Goal: Information Seeking & Learning: Check status

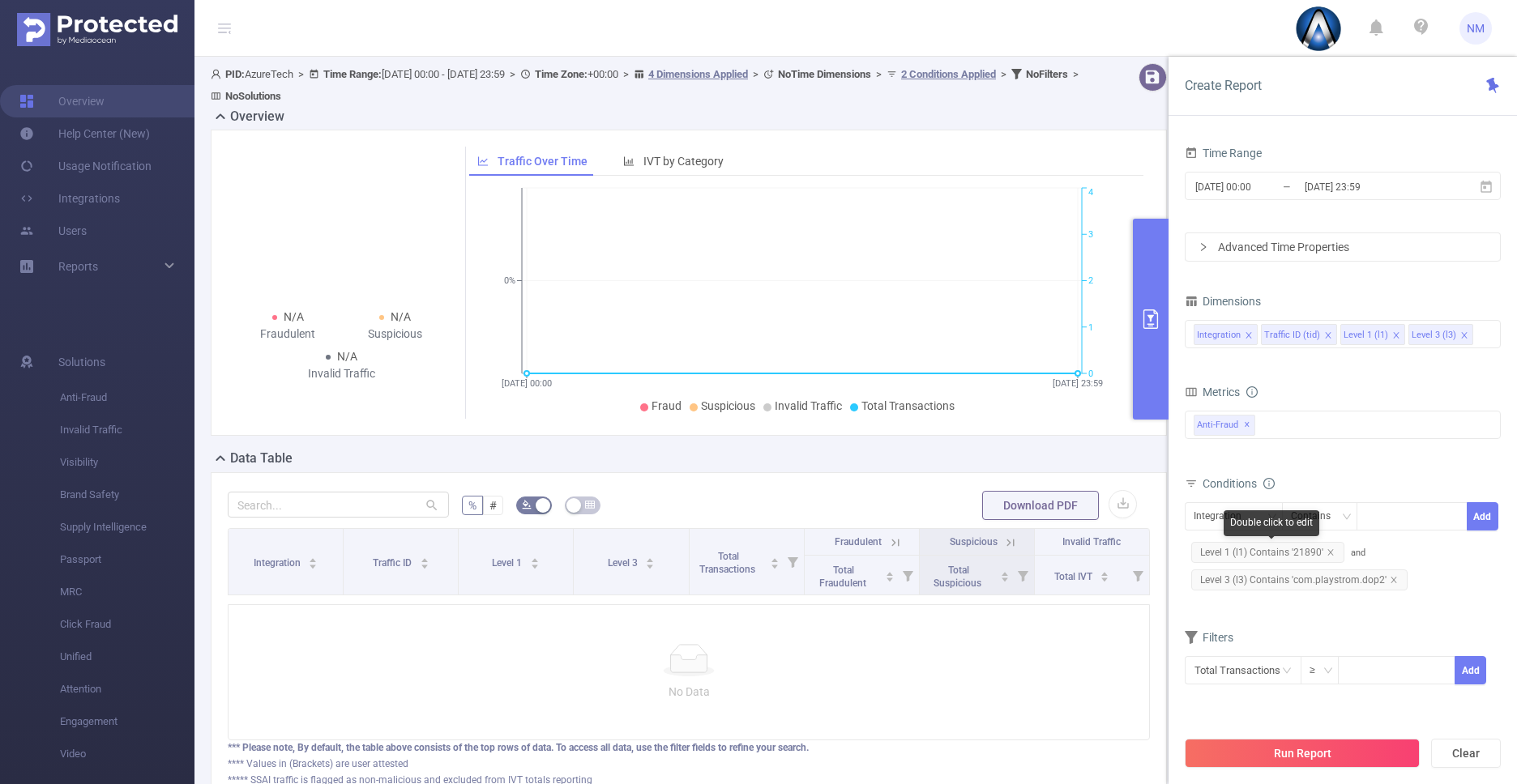
scroll to position [13, 0]
click at [1372, 580] on span "Level 3 (l3) Contains 'com.playstrom.dop2'" at bounding box center [1299, 580] width 216 height 21
click at [1389, 577] on icon "icon: close" at bounding box center [1394, 580] width 8 height 8
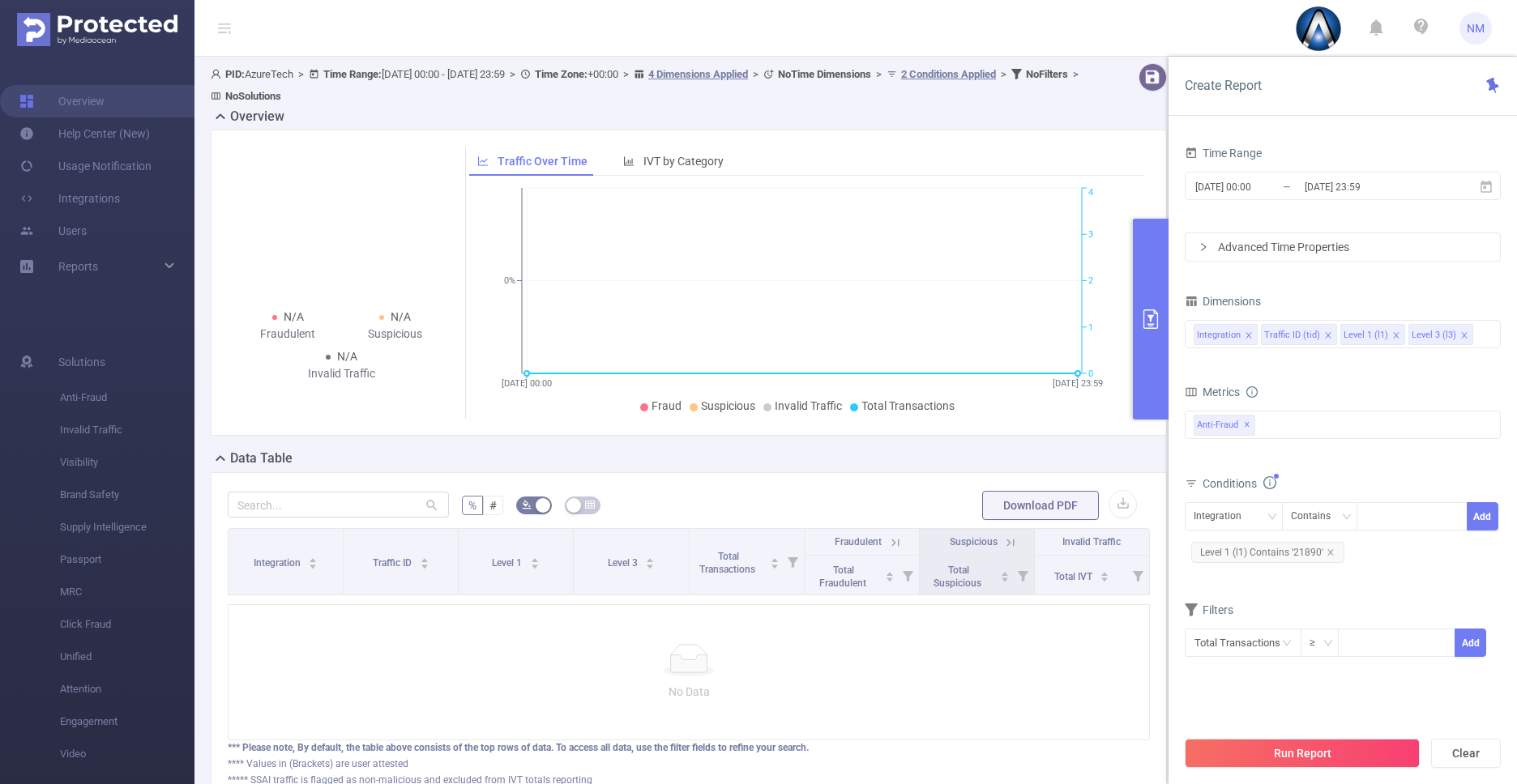
click at [1269, 555] on span "Level 1 (l1) Contains '21890'" at bounding box center [1267, 552] width 153 height 21
click at [1408, 520] on icon "icon: close" at bounding box center [1411, 517] width 6 height 6
click at [1407, 520] on div "21890" at bounding box center [1412, 516] width 93 height 27
paste input "11316"
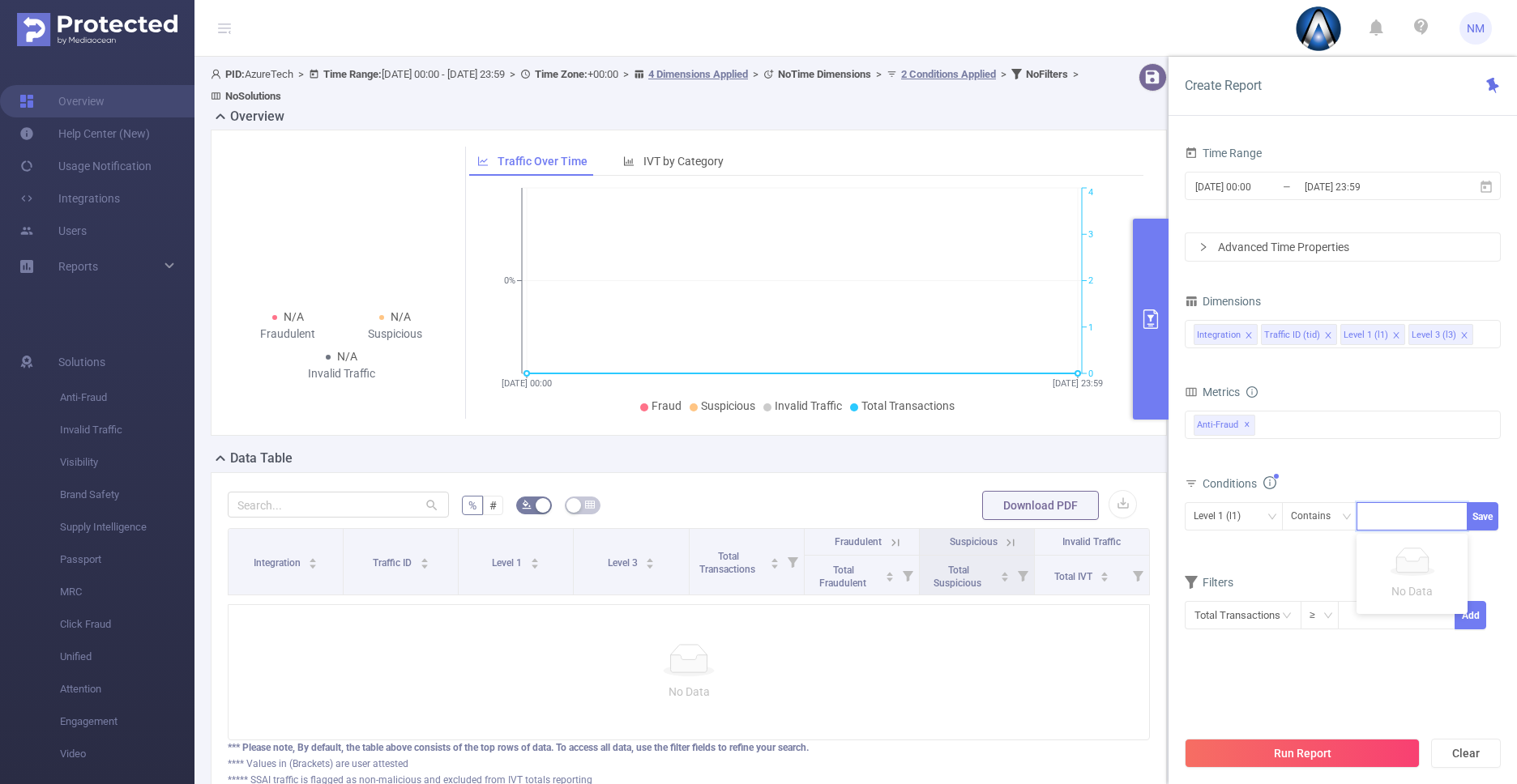
type input "11316"
click at [1263, 203] on div "[DATE] 00:00 _ [DATE] 23:59" at bounding box center [1343, 187] width 316 height 38
click at [1263, 196] on input "[DATE] 00:00" at bounding box center [1258, 187] width 131 height 22
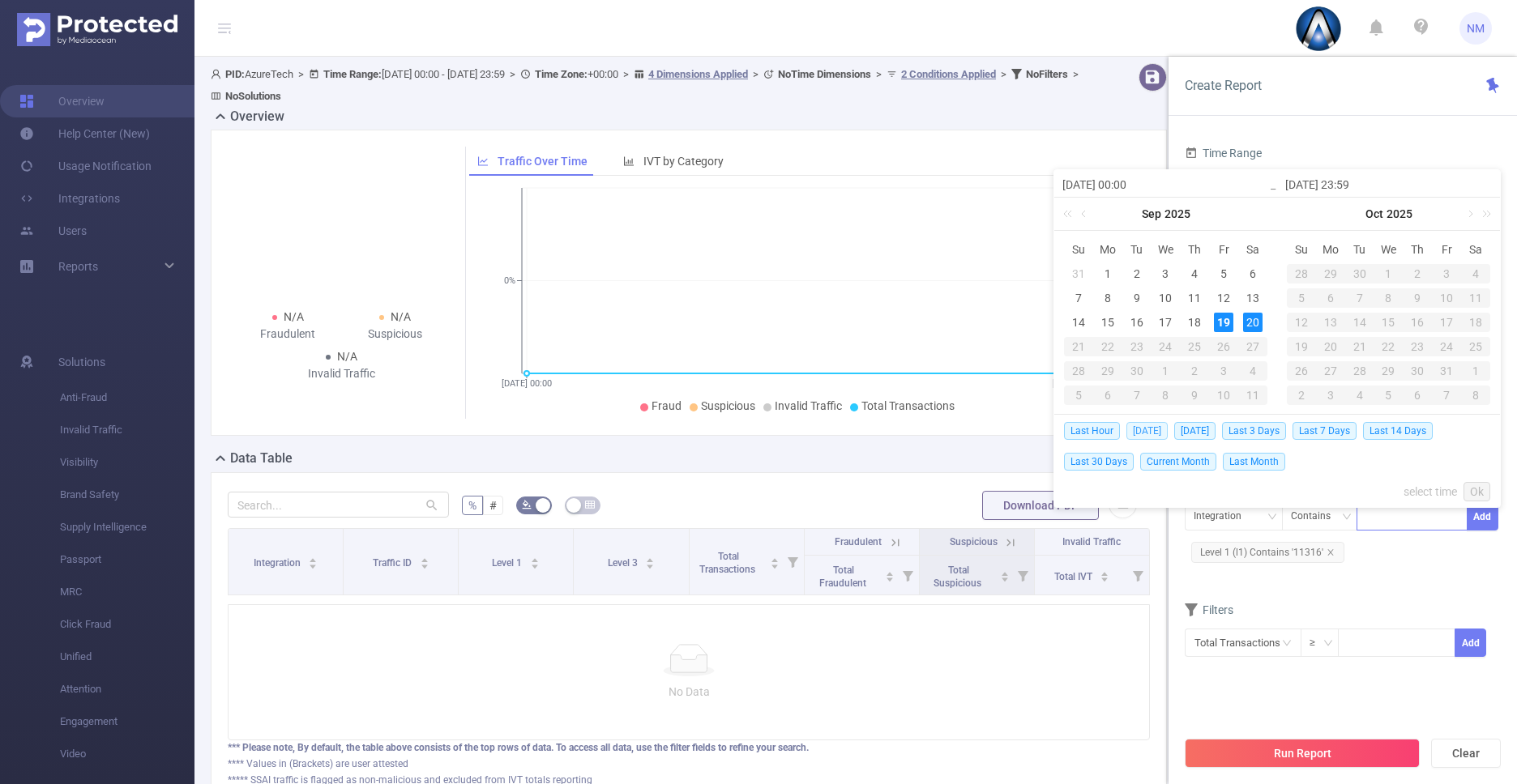
click at [1152, 426] on span "[DATE]" at bounding box center [1147, 431] width 41 height 18
type input "[DATE] 00:00"
type input "[DATE] 23:59"
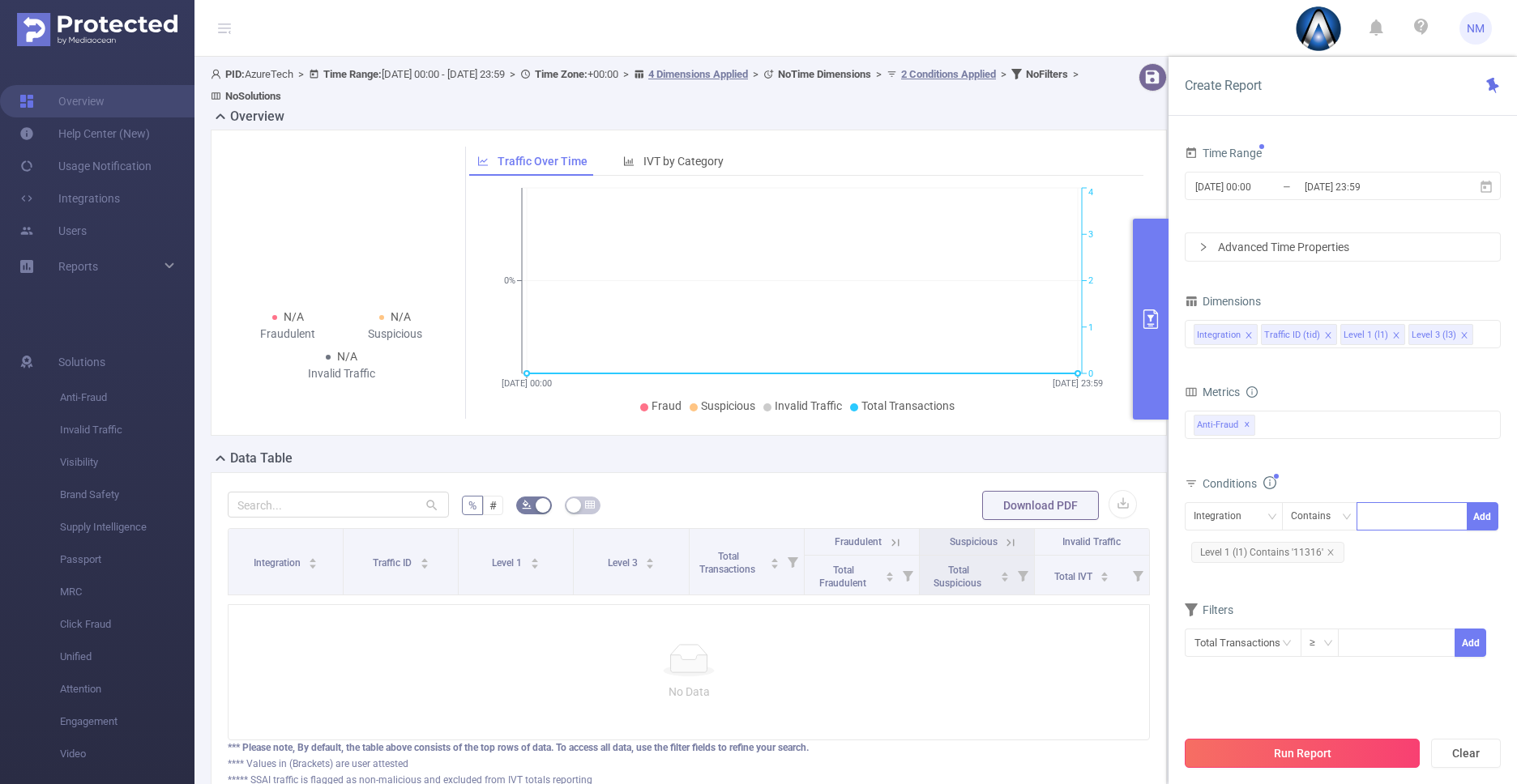
click at [1302, 748] on button "Run Report" at bounding box center [1302, 753] width 235 height 30
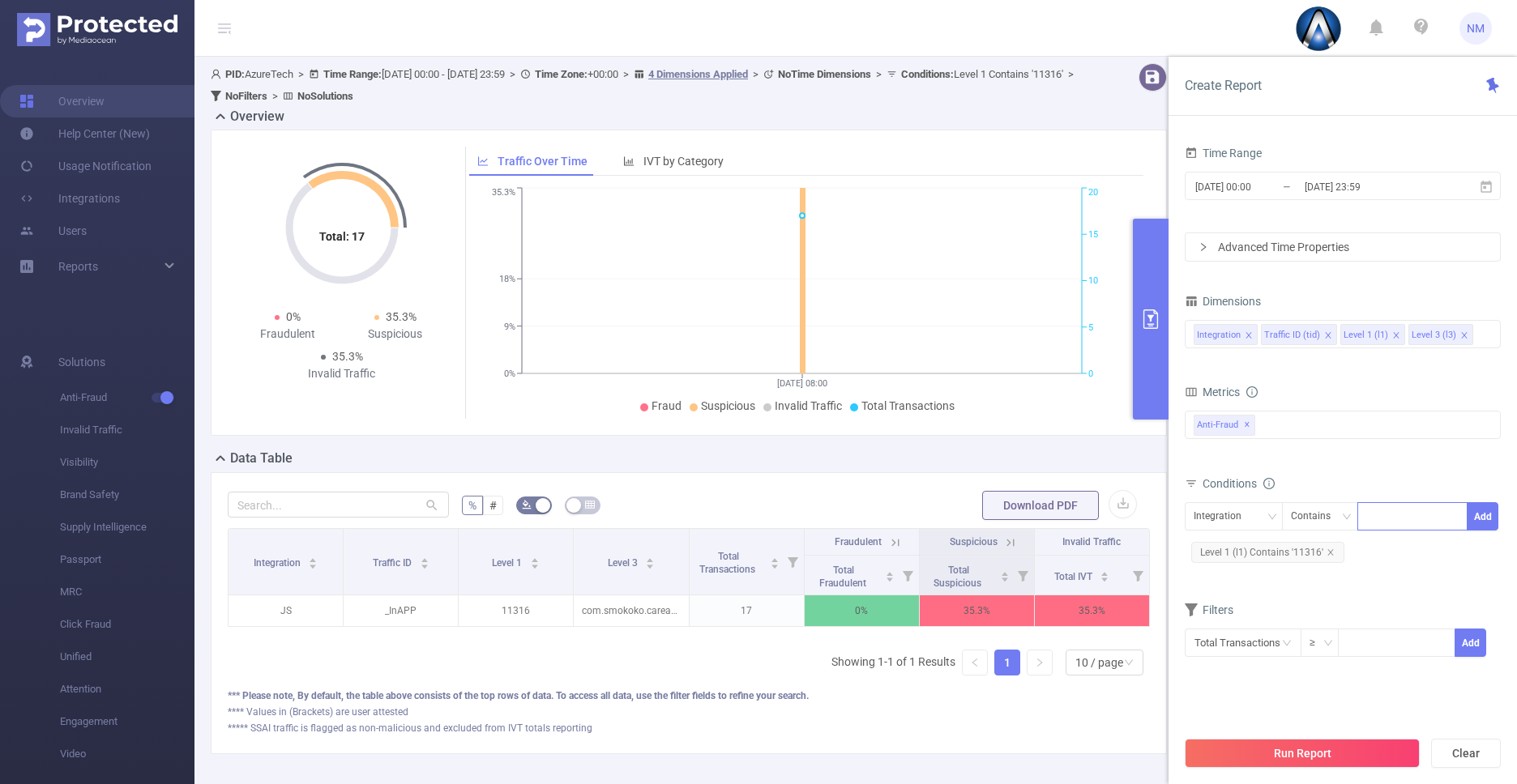
click at [1138, 371] on button "primary" at bounding box center [1150, 319] width 35 height 201
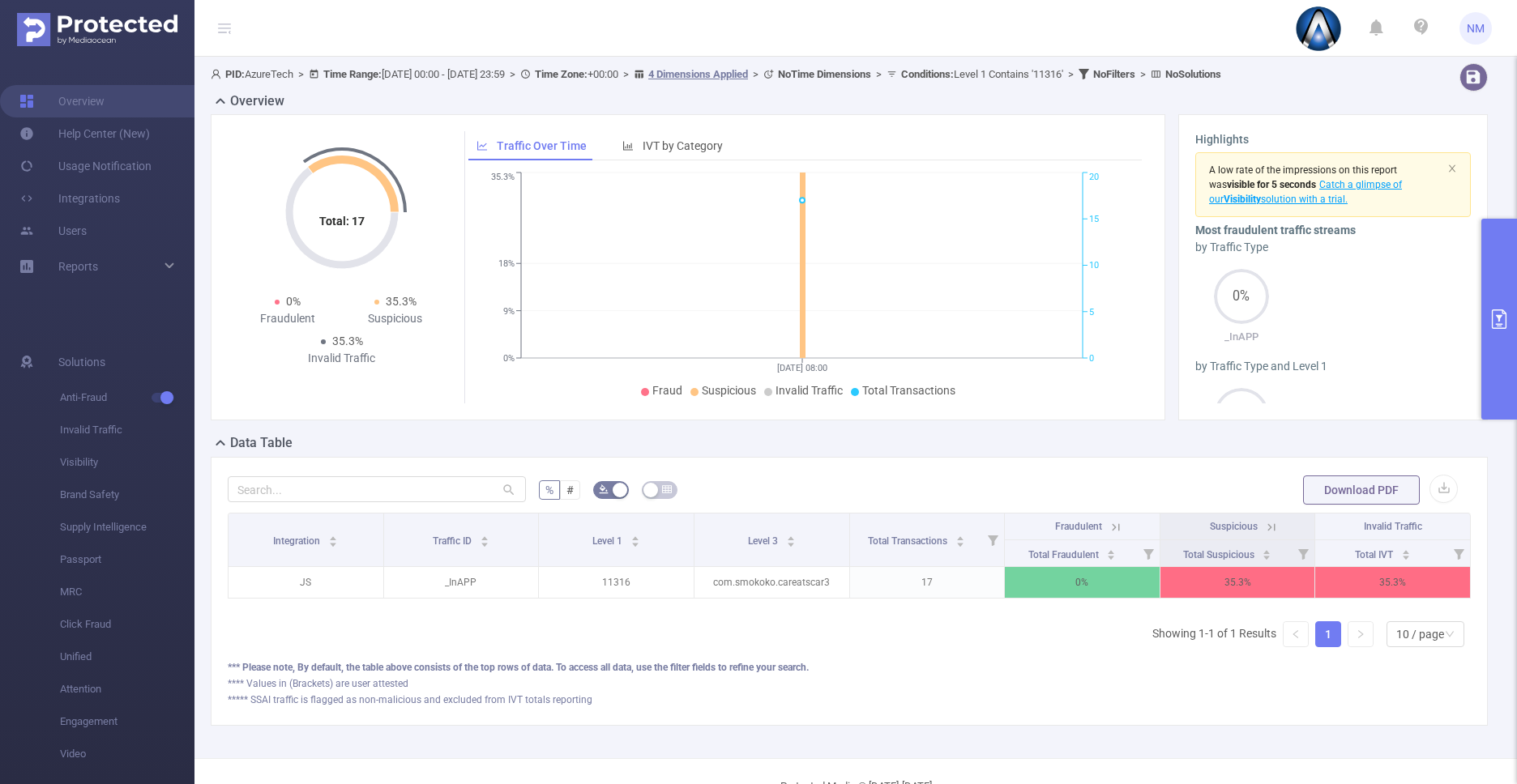
click at [1248, 525] on div "Suspicious" at bounding box center [1234, 526] width 50 height 13
click at [1264, 520] on icon at bounding box center [1271, 527] width 14 height 14
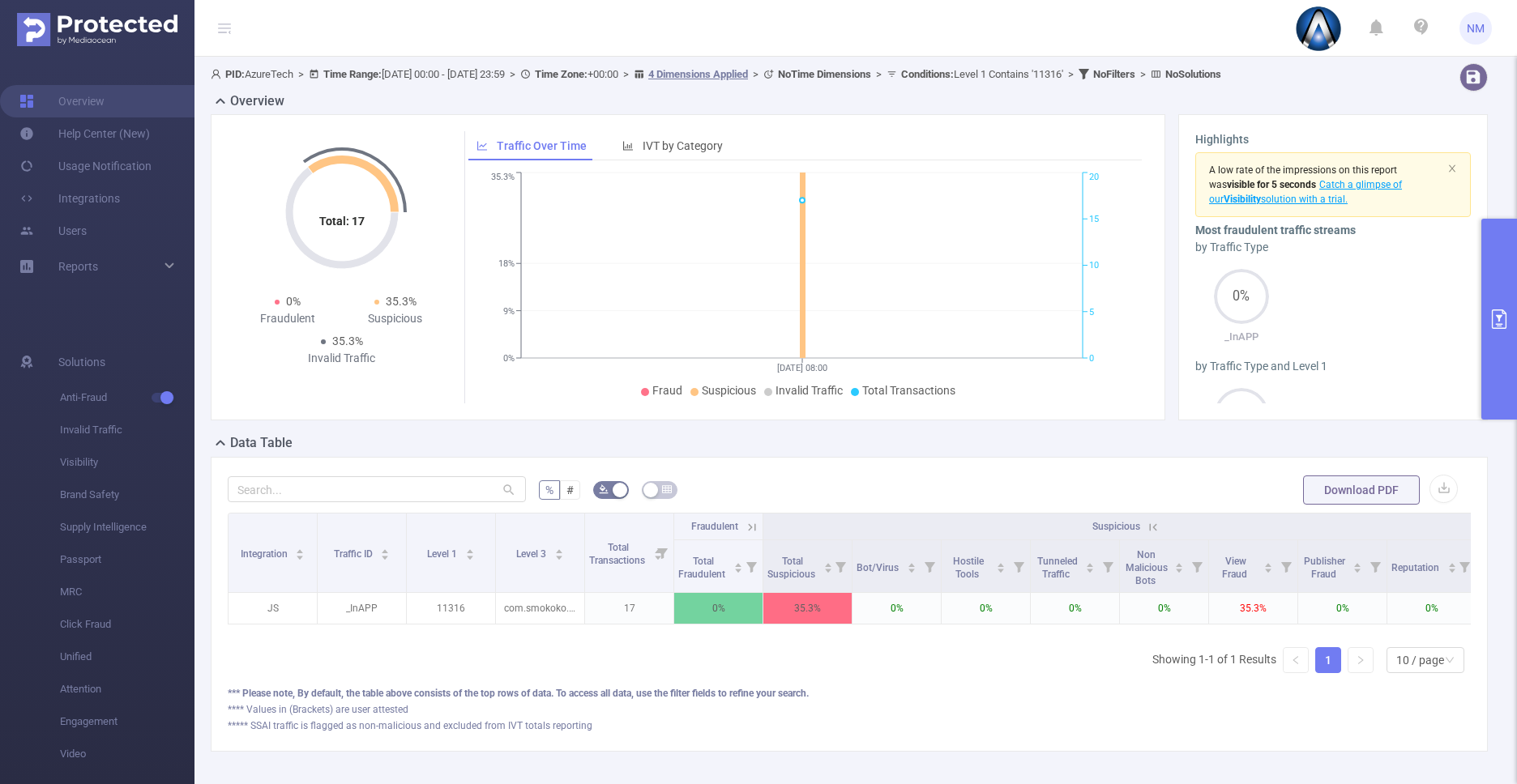
click at [974, 667] on div "Integration Traffic ID Level 1 Level 3 Total Transactions Fraudulent Suspicious…" at bounding box center [849, 599] width 1243 height 173
click at [1487, 379] on button "primary" at bounding box center [1499, 319] width 35 height 201
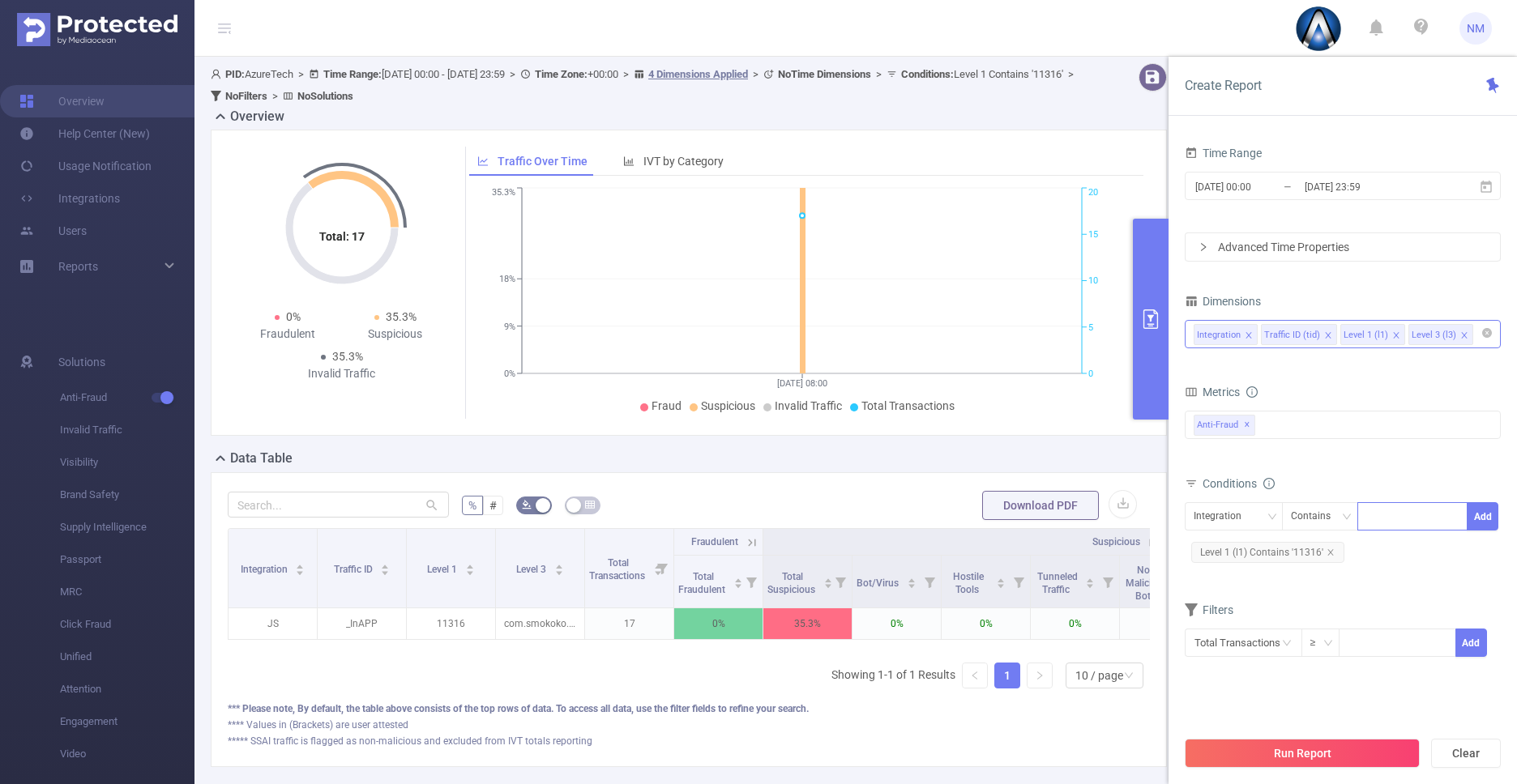
click at [1475, 346] on div "Integration Traffic ID (tid) Level 1 (l1) Level 3 (l3)" at bounding box center [1342, 335] width 298 height 27
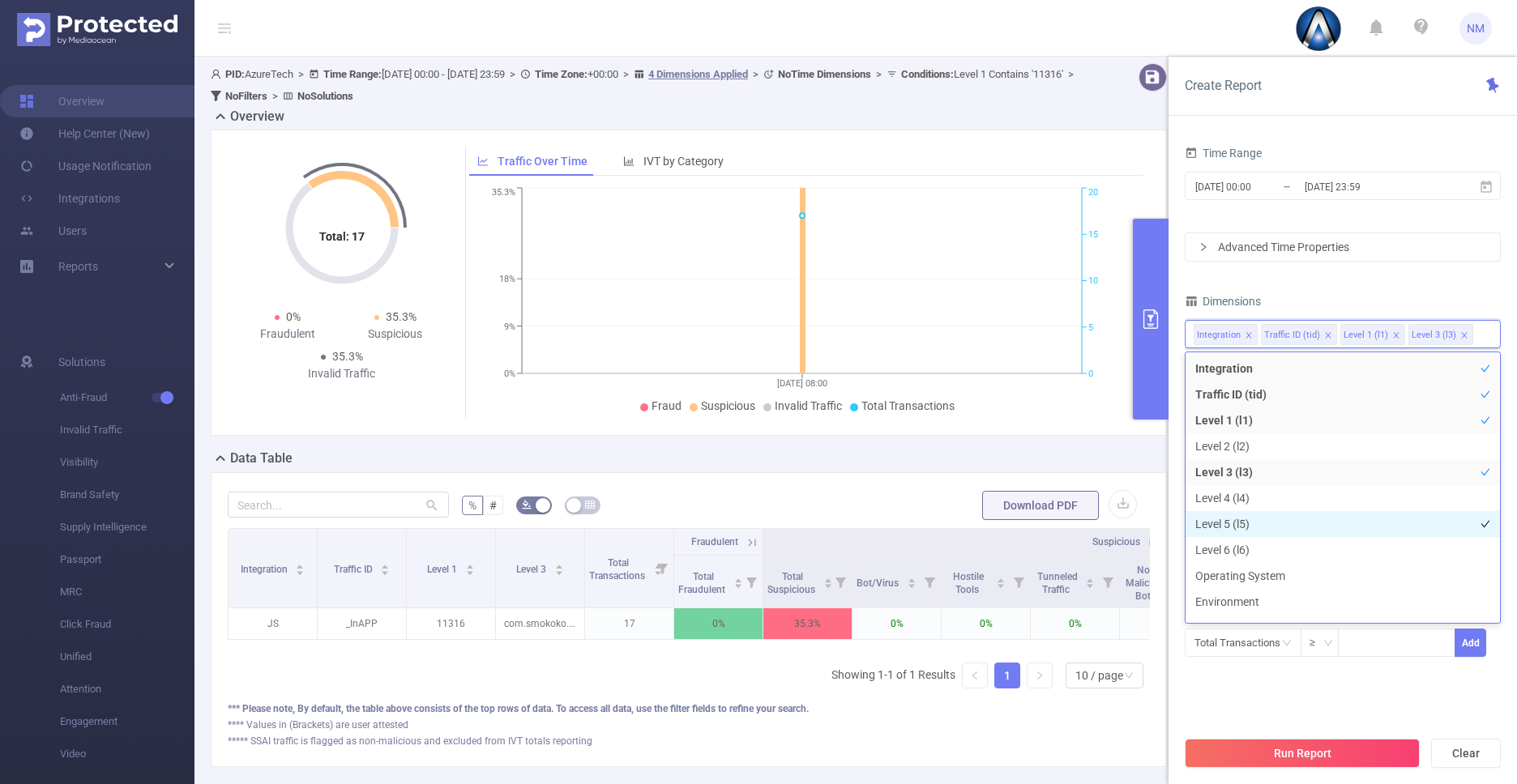
click at [1281, 536] on li "Level 5 (l5)" at bounding box center [1343, 524] width 314 height 26
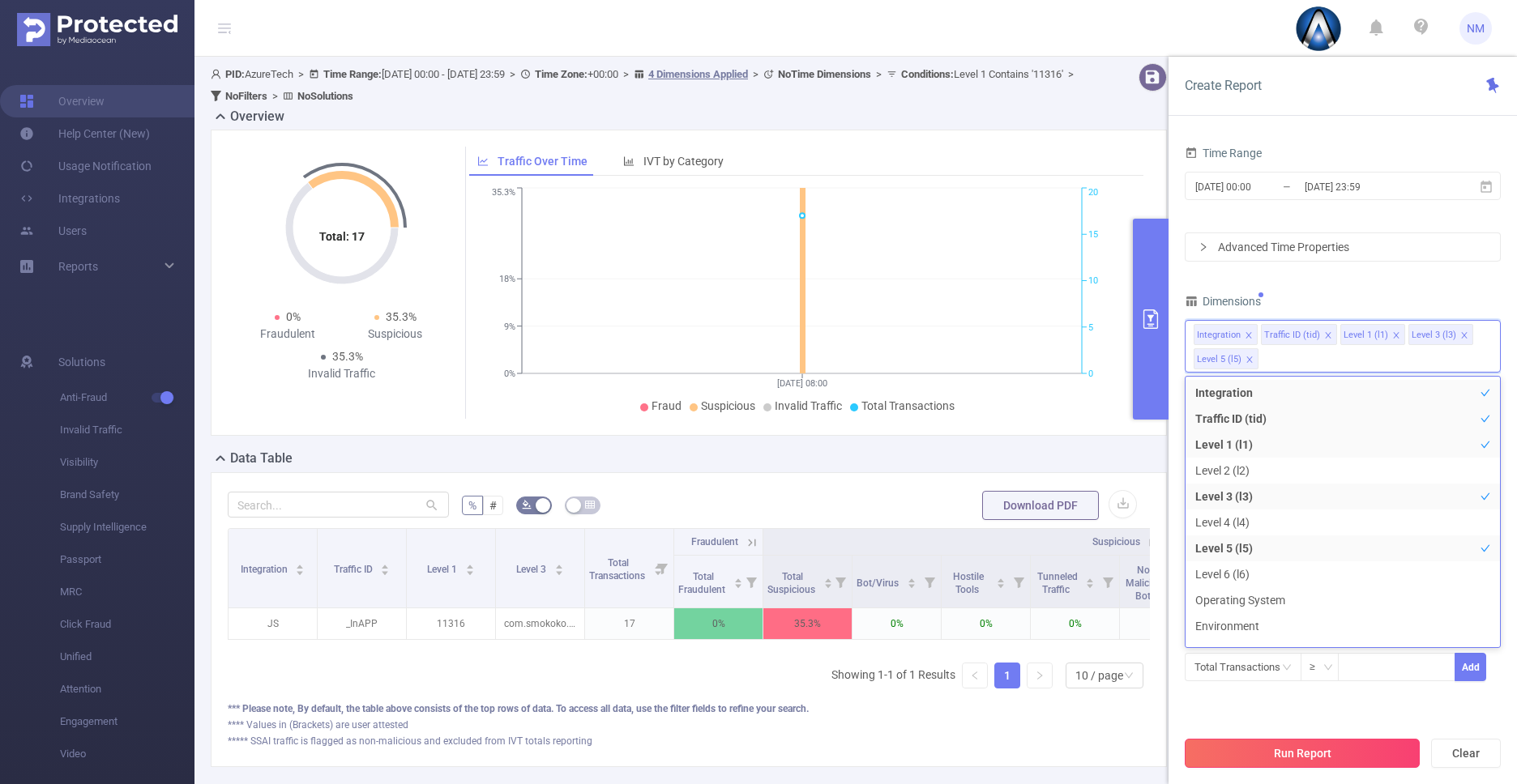
click at [1321, 745] on button "Run Report" at bounding box center [1302, 753] width 235 height 30
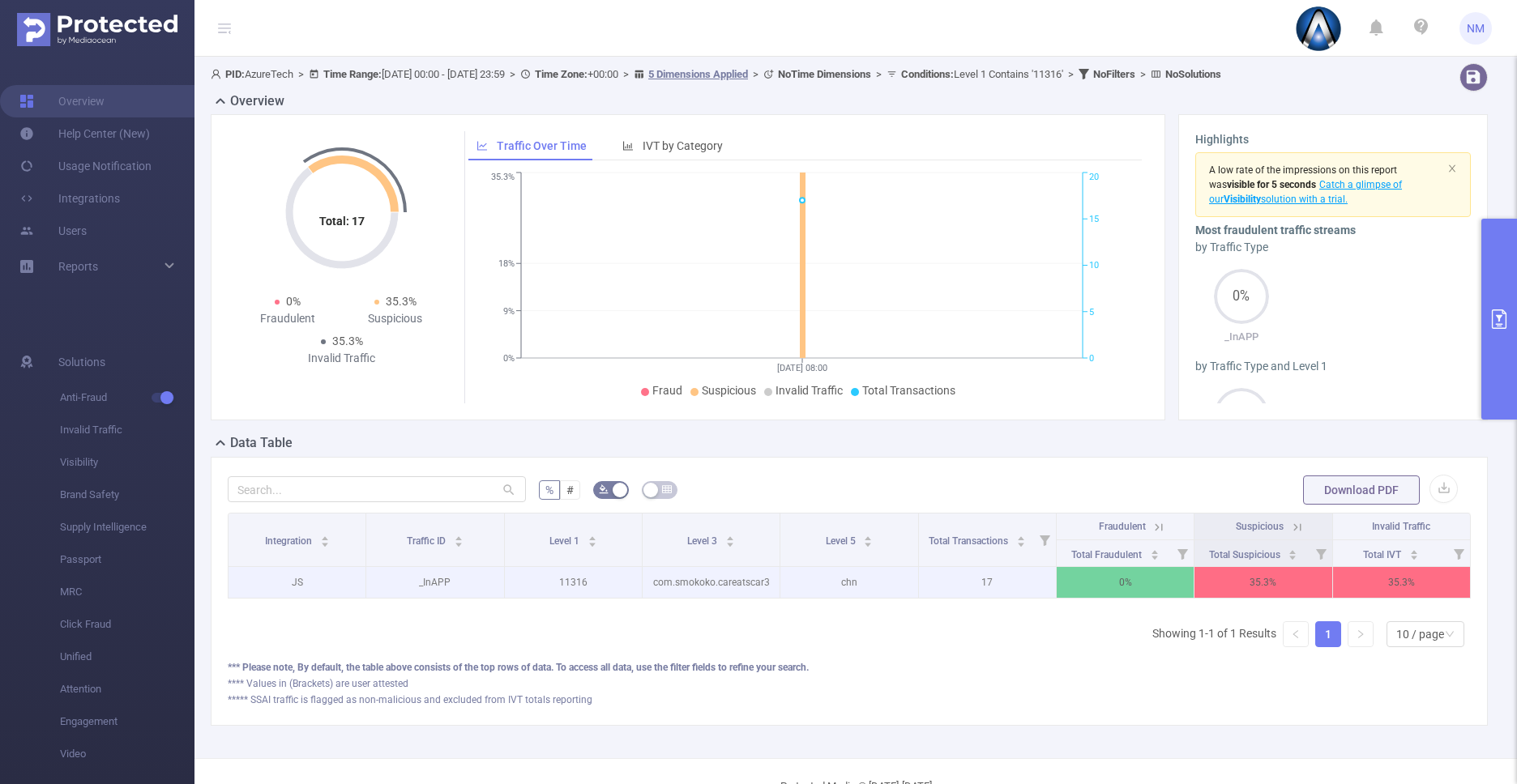
scroll to position [0, 3]
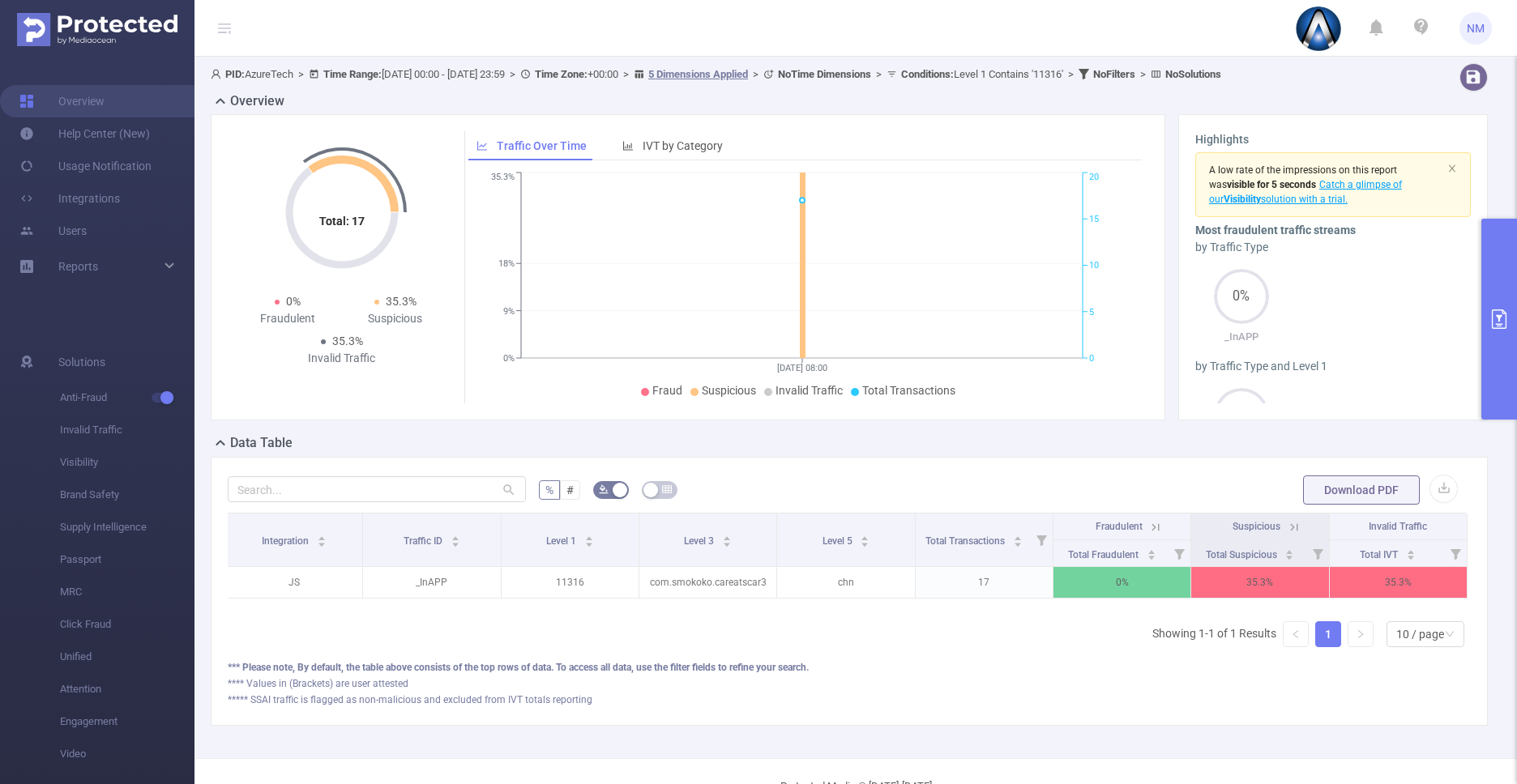
click at [1288, 523] on icon at bounding box center [1294, 527] width 14 height 14
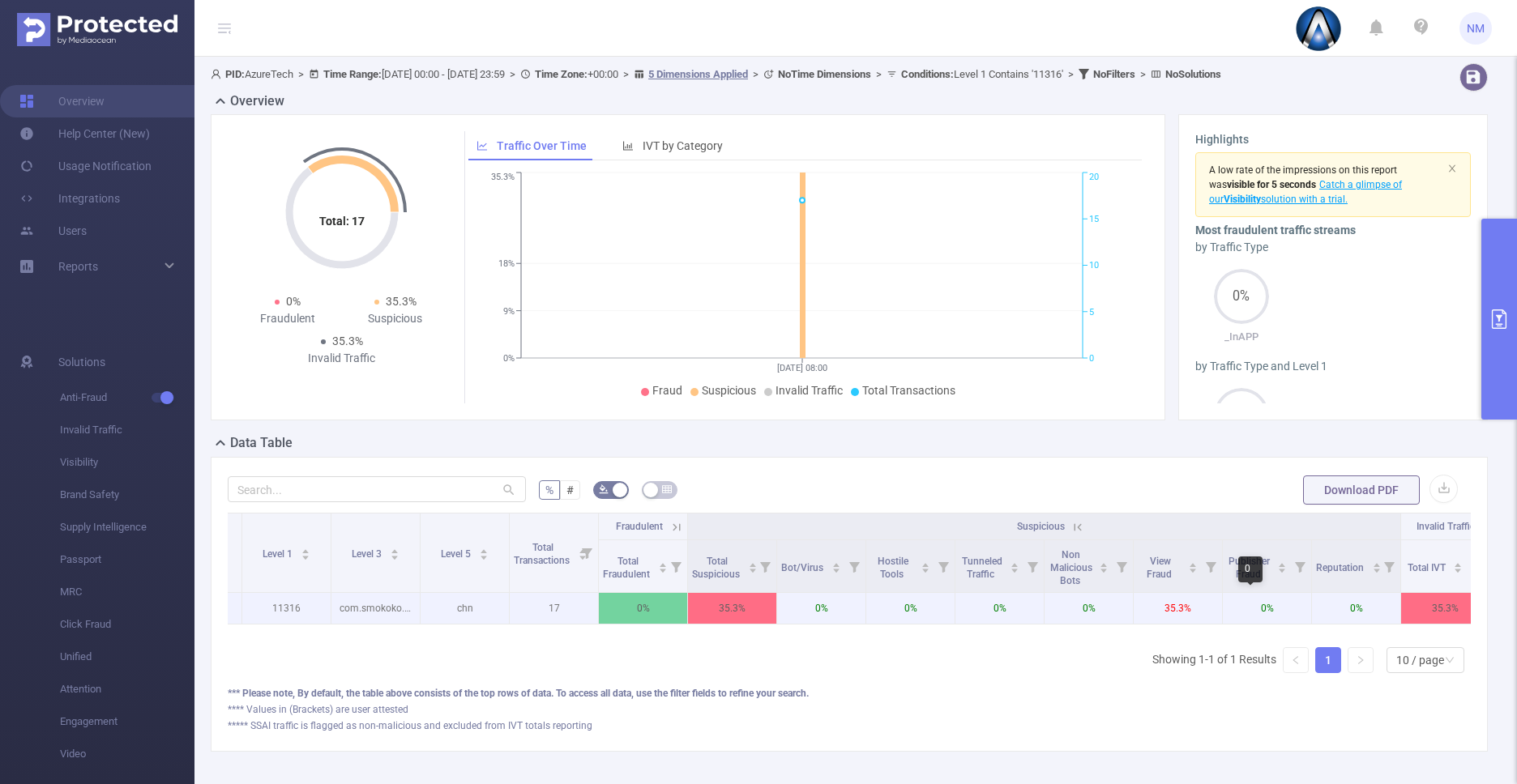
scroll to position [0, 199]
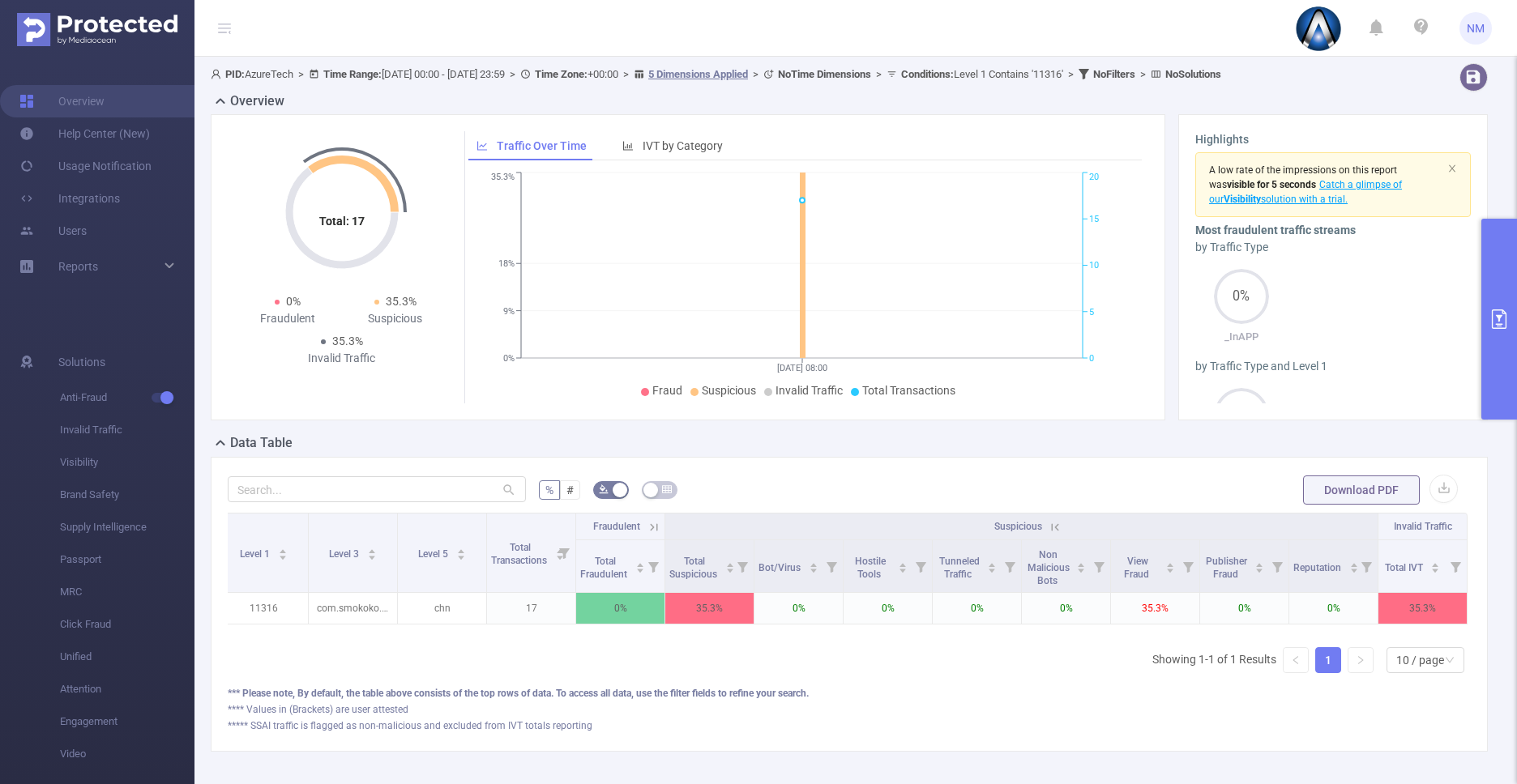
click at [1048, 520] on icon at bounding box center [1055, 527] width 14 height 14
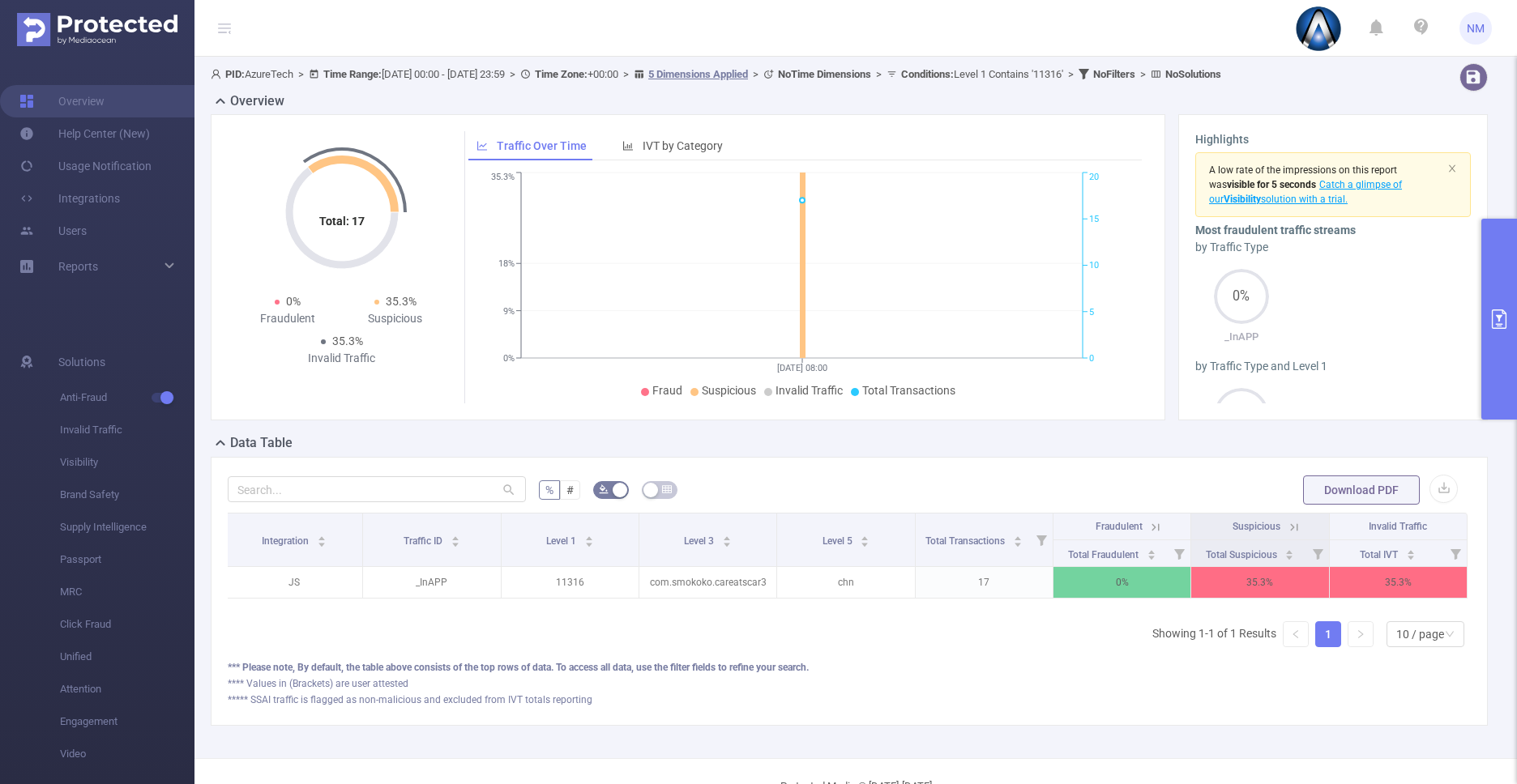
click at [1152, 526] on icon at bounding box center [1155, 526] width 8 height 8
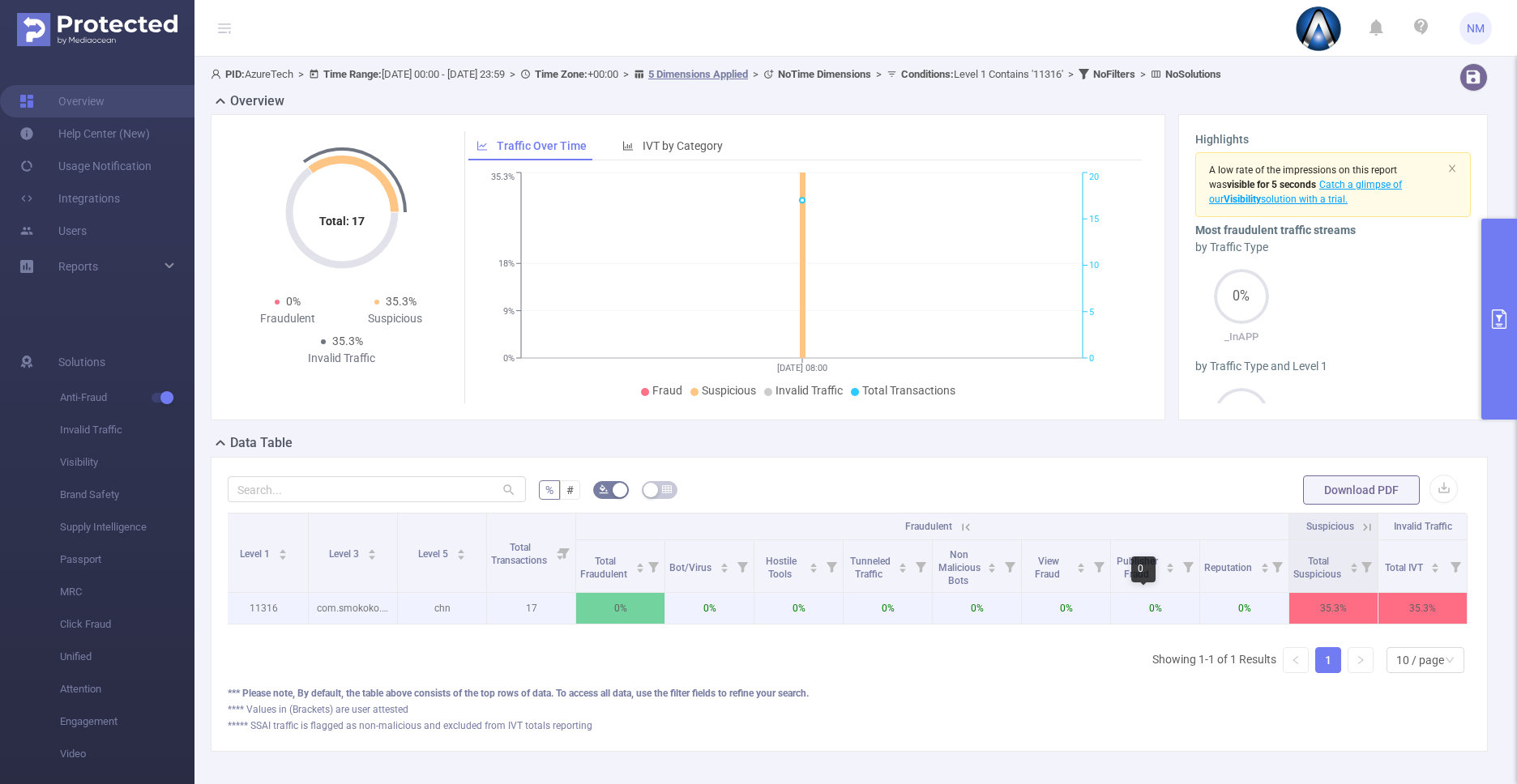
scroll to position [0, 0]
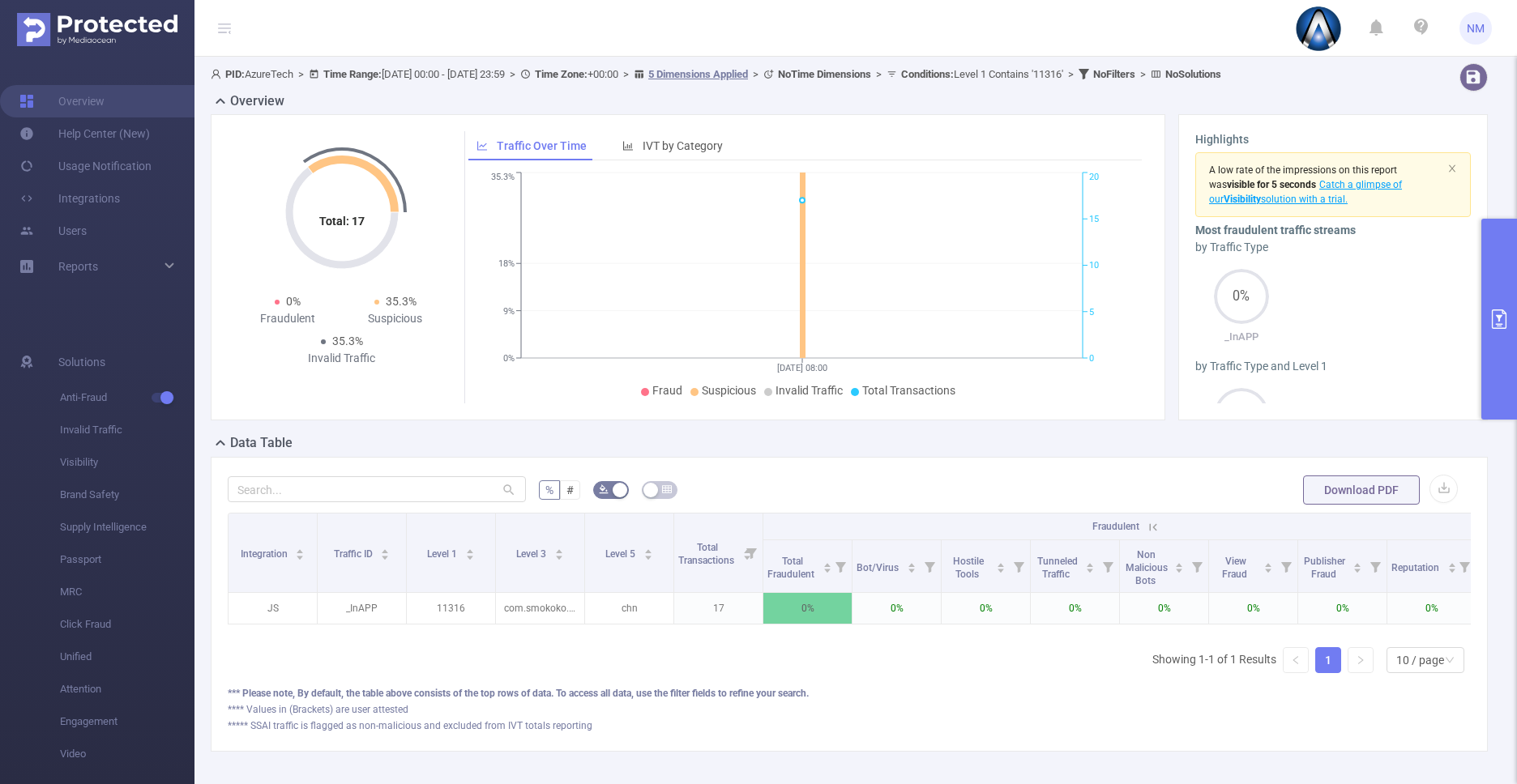
click at [1155, 526] on icon at bounding box center [1153, 527] width 14 height 14
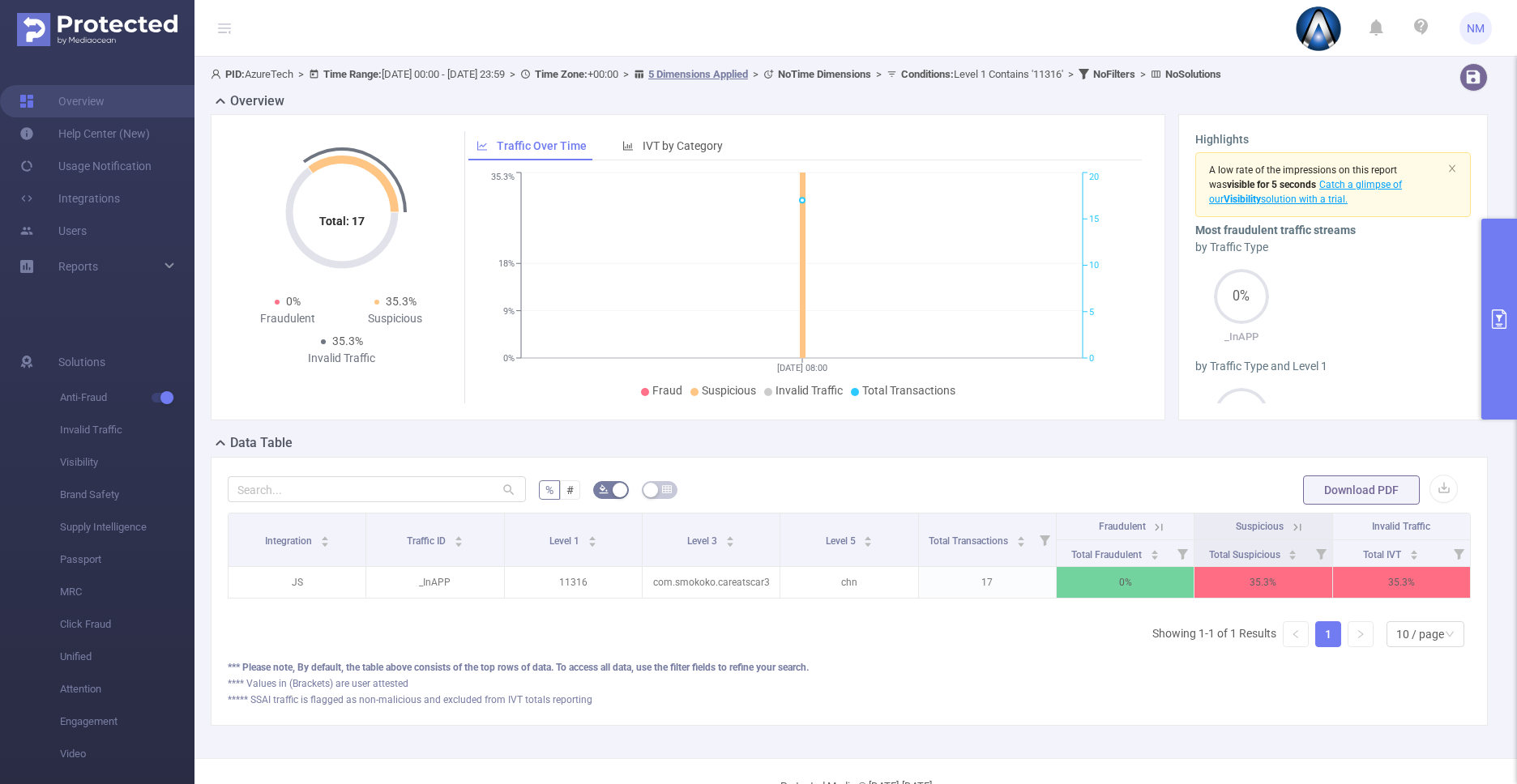
click at [1506, 384] on button "primary" at bounding box center [1499, 319] width 35 height 201
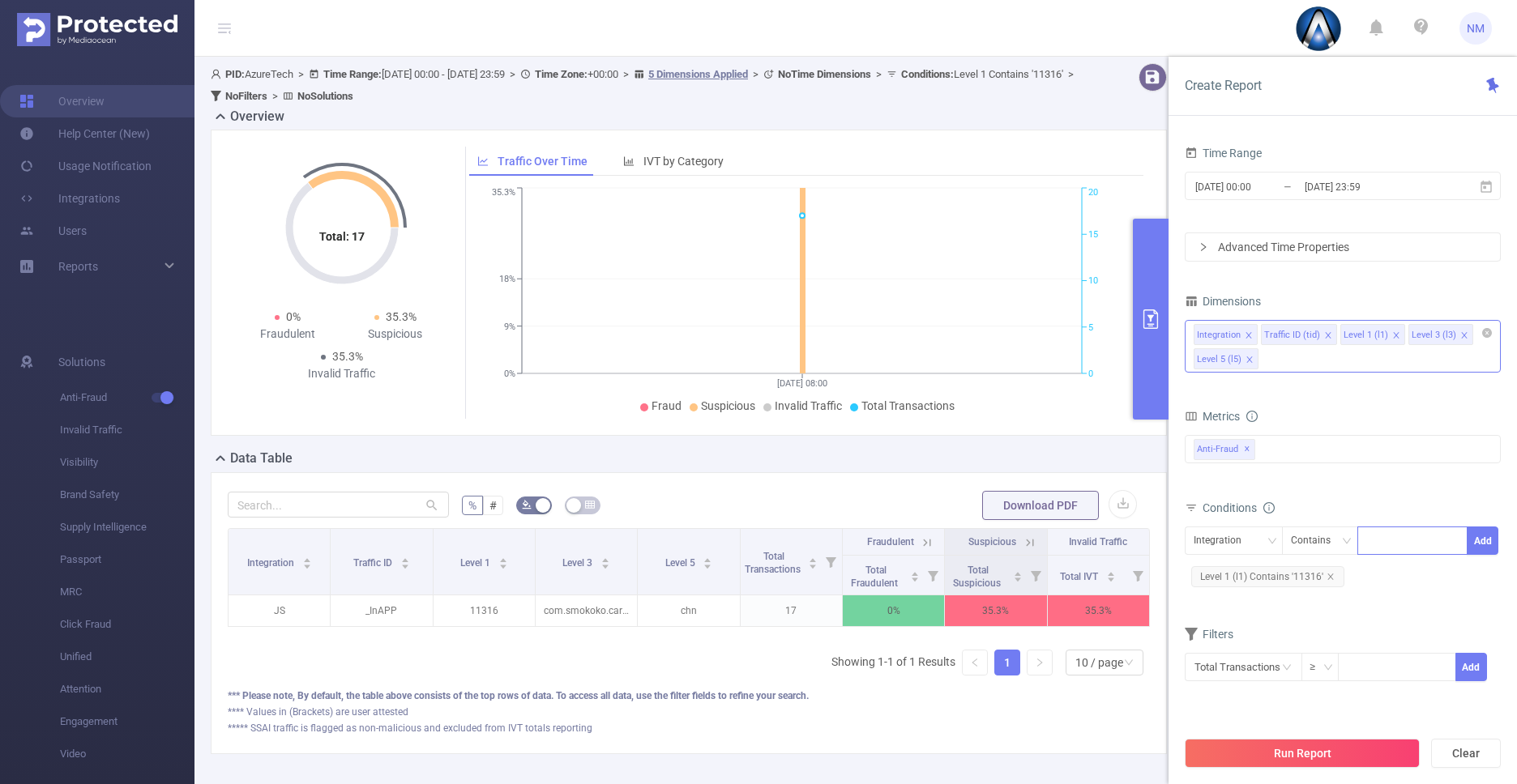
click at [1320, 368] on div "Integration Traffic ID (tid) Level 1 (l1) Level 3 (l3) Level 5 (l5)" at bounding box center [1343, 346] width 316 height 52
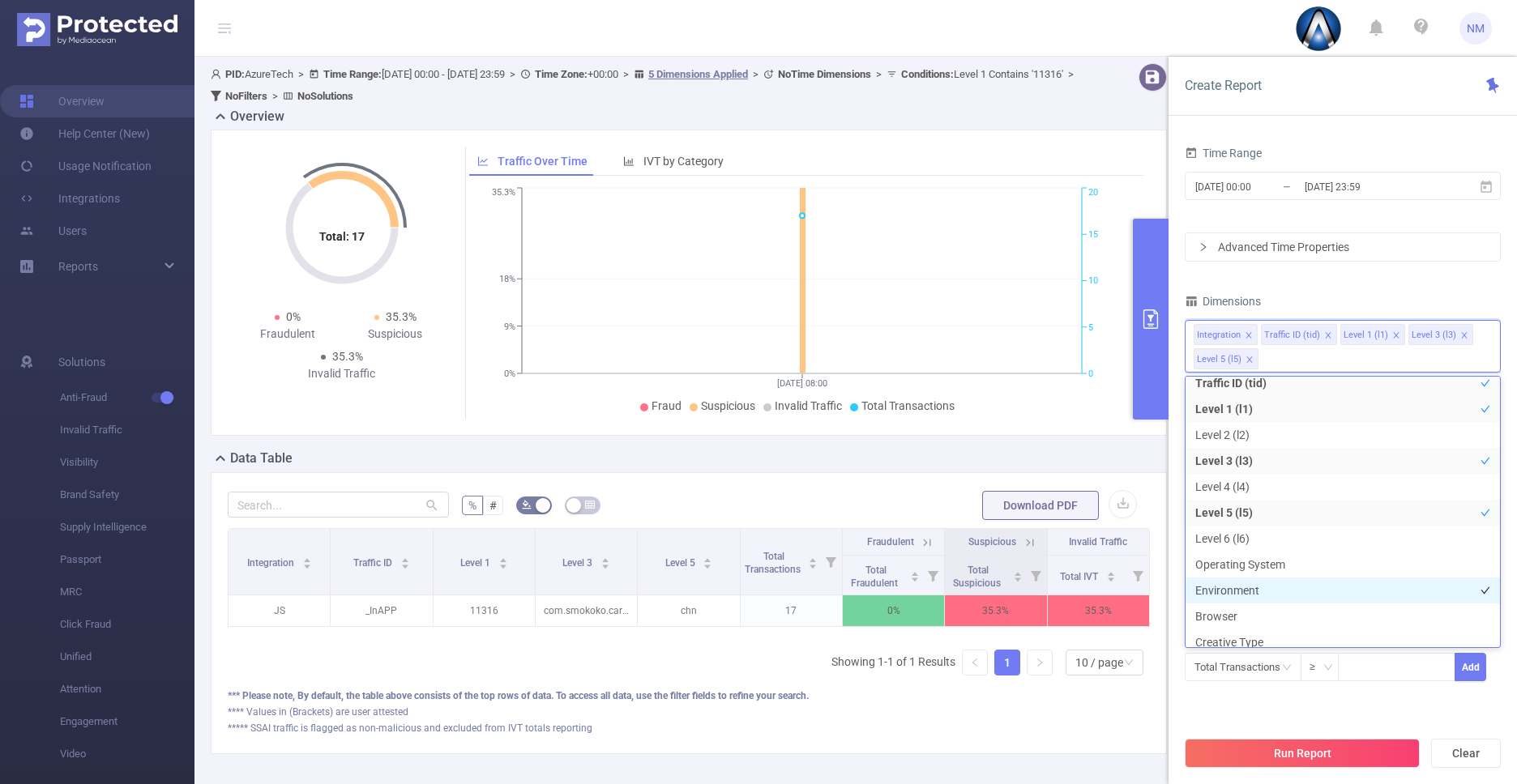
scroll to position [43, 0]
click at [1274, 588] on li "Environment" at bounding box center [1343, 583] width 314 height 26
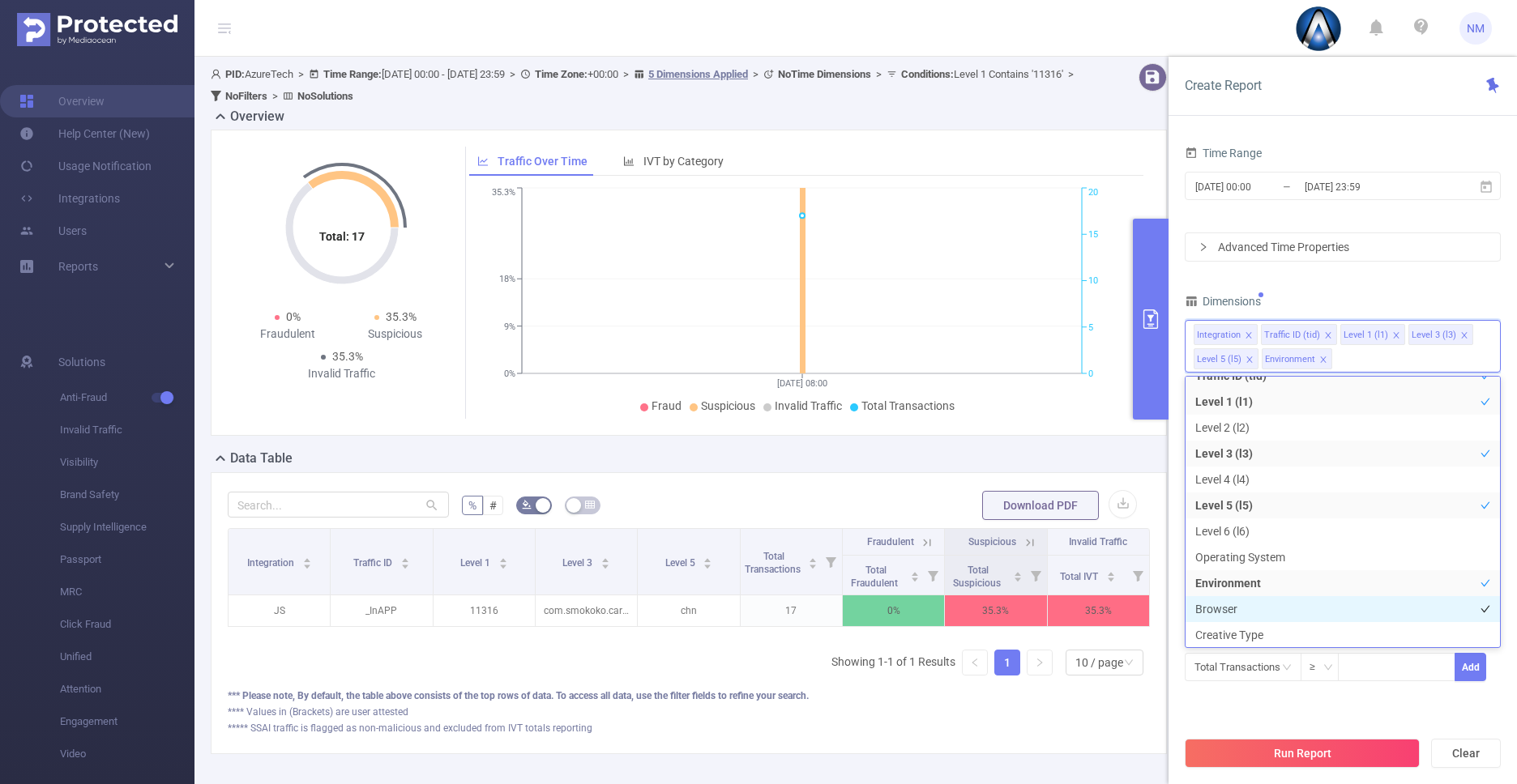
click at [1267, 610] on li "Browser" at bounding box center [1343, 609] width 314 height 26
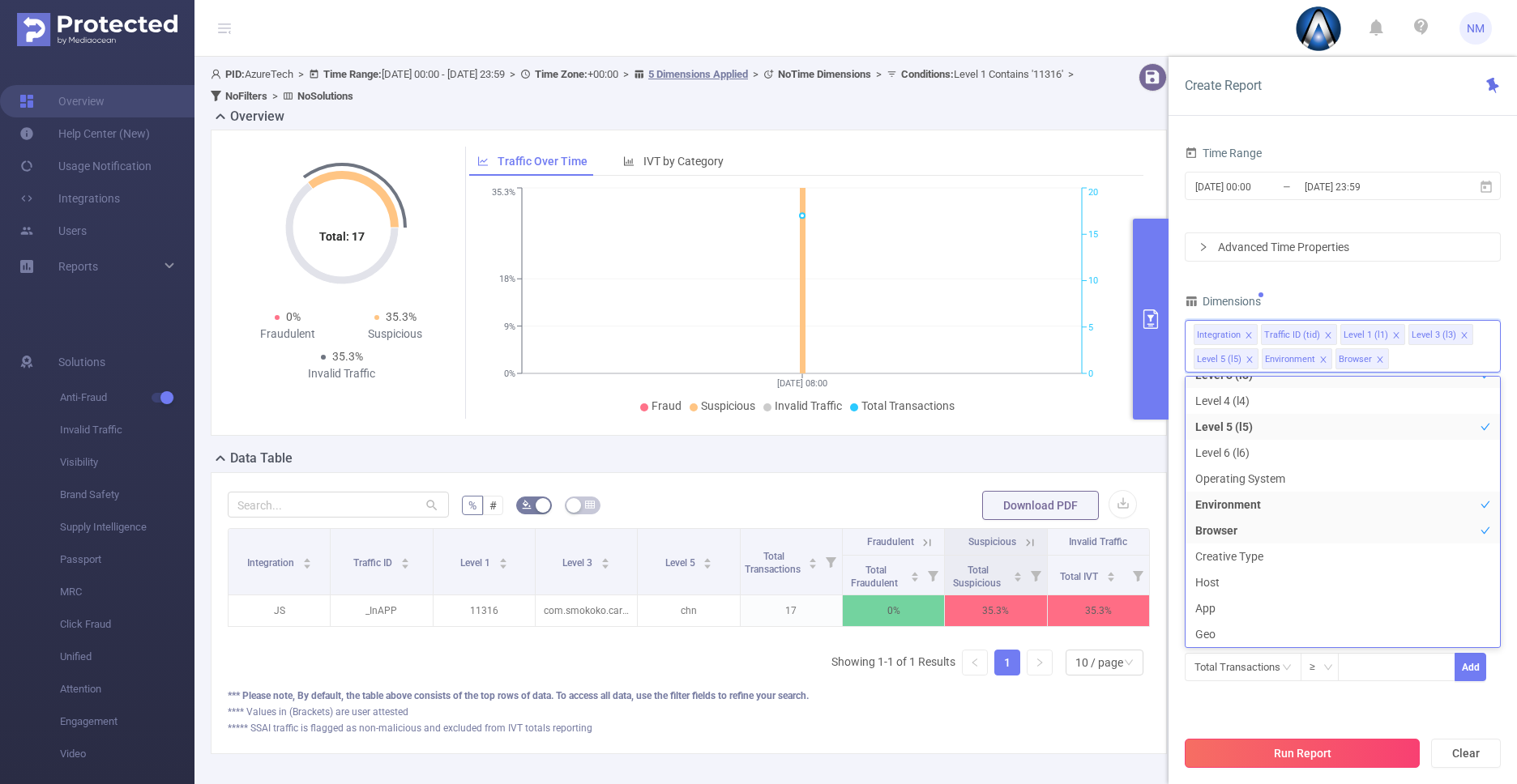
click at [1269, 748] on button "Run Report" at bounding box center [1302, 753] width 235 height 30
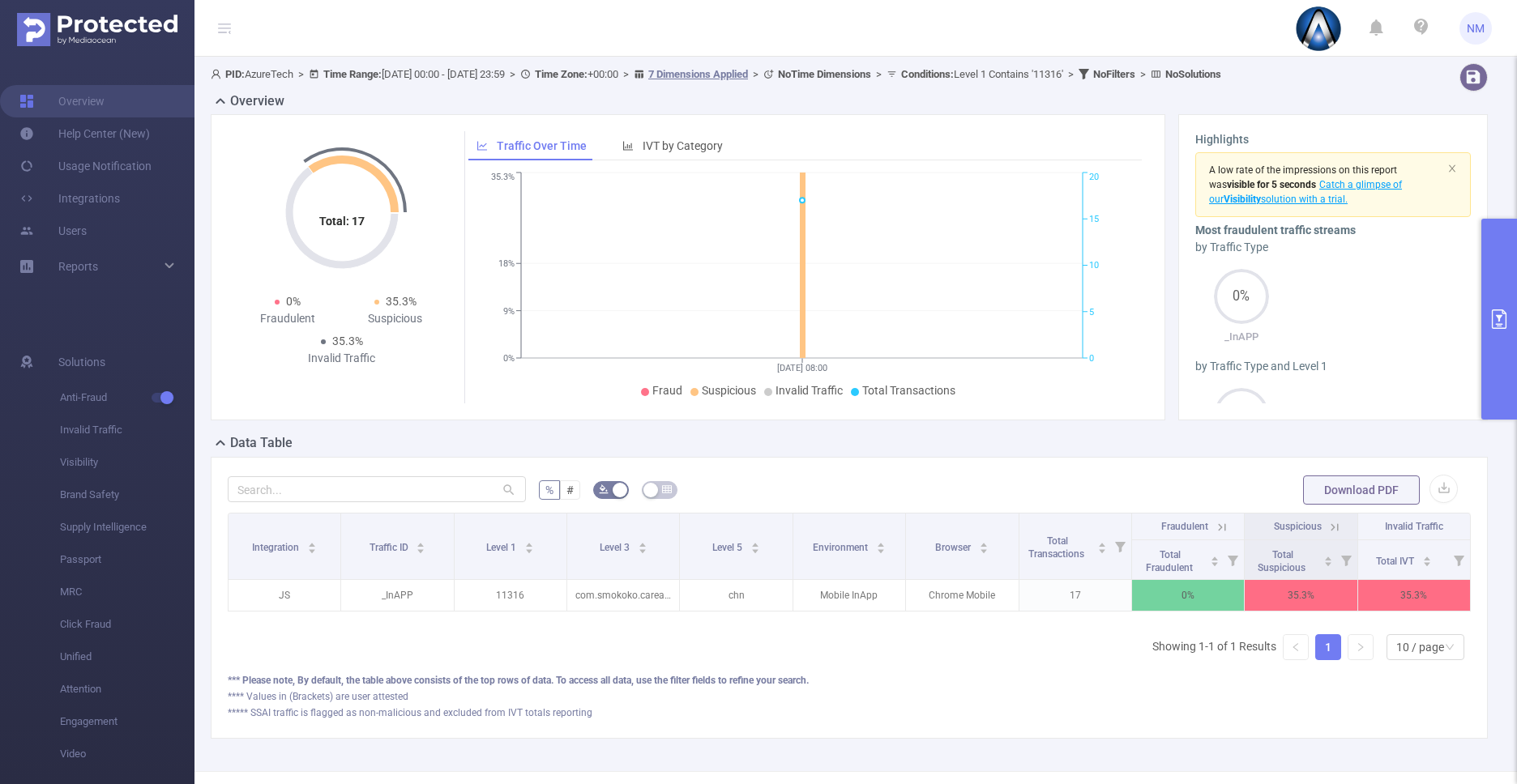
click at [1489, 382] on button "primary" at bounding box center [1499, 319] width 35 height 201
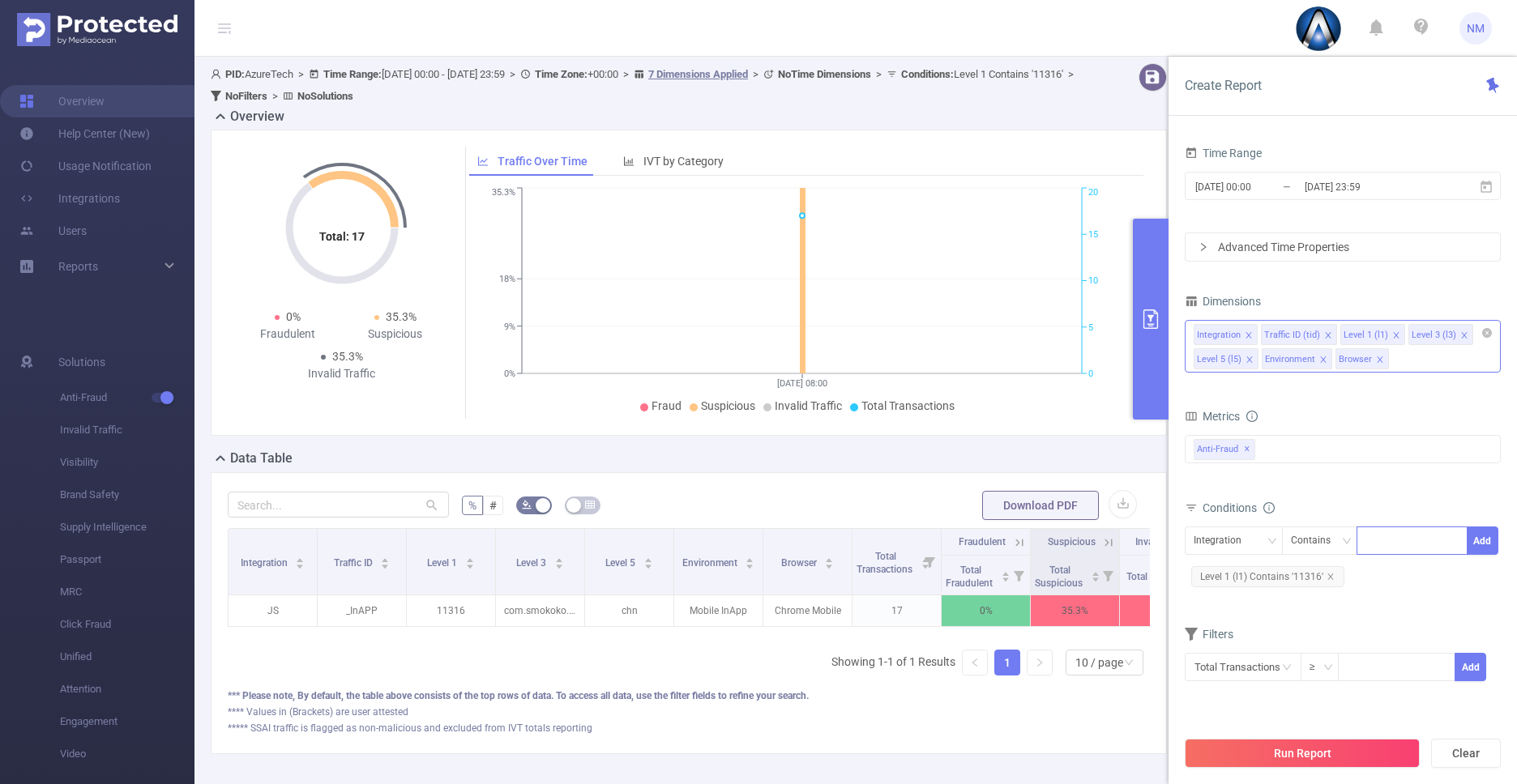
click at [1430, 364] on div "Integration Traffic ID (tid) Level 1 (l1) Level 3 (l3) Level 5 (l5) Environment…" at bounding box center [1343, 346] width 316 height 52
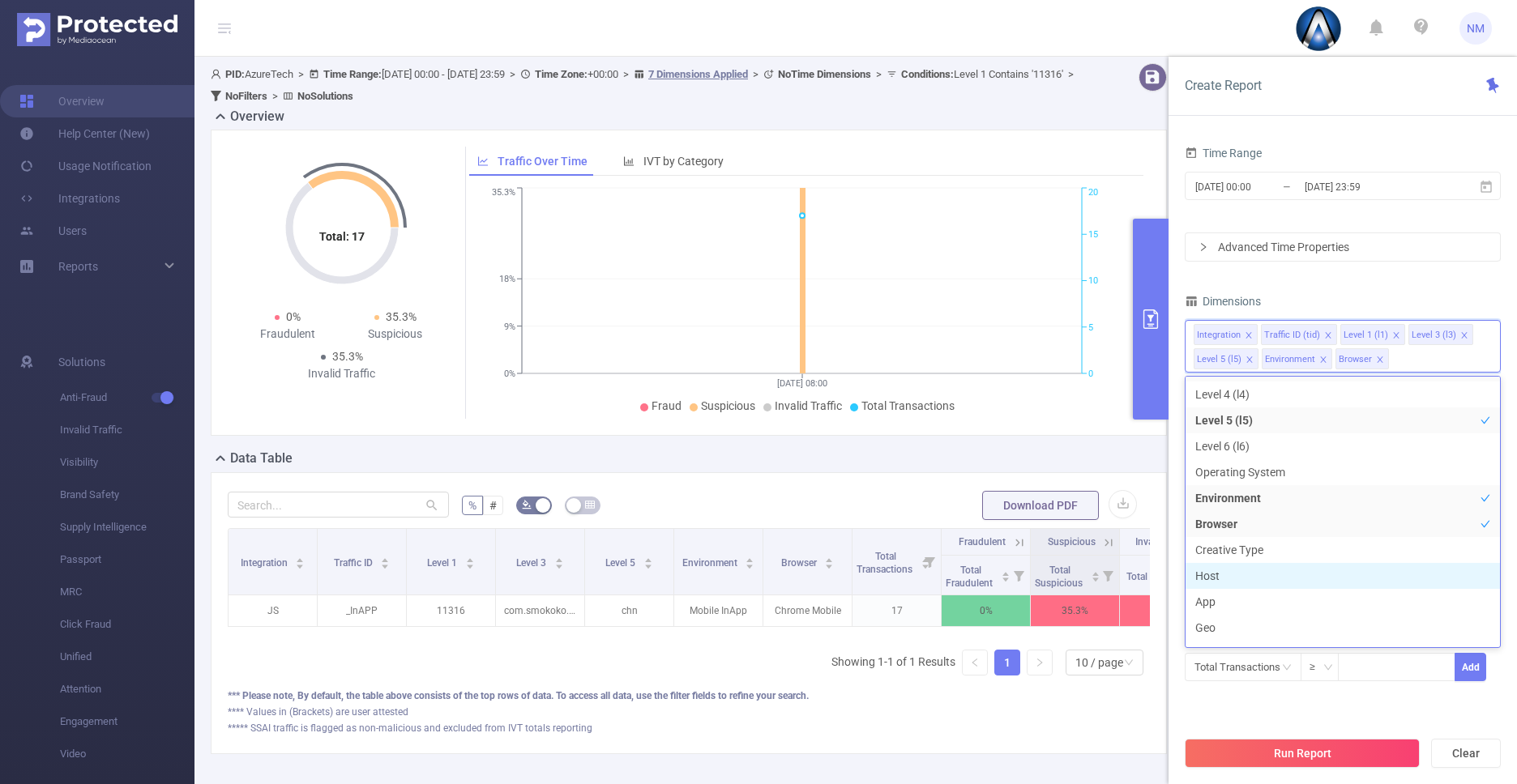
scroll to position [159, 0]
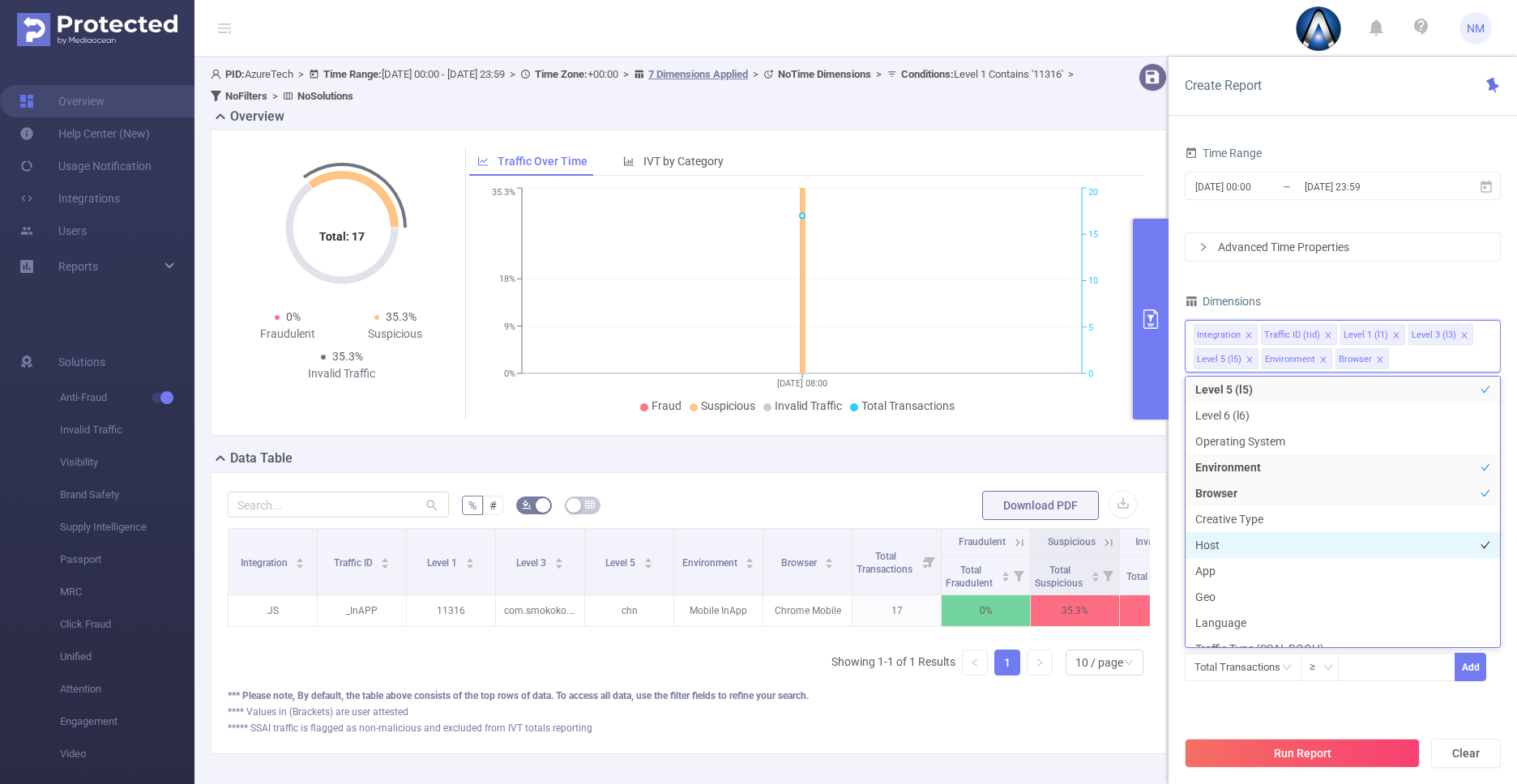
click at [1231, 545] on li "Host" at bounding box center [1343, 545] width 314 height 26
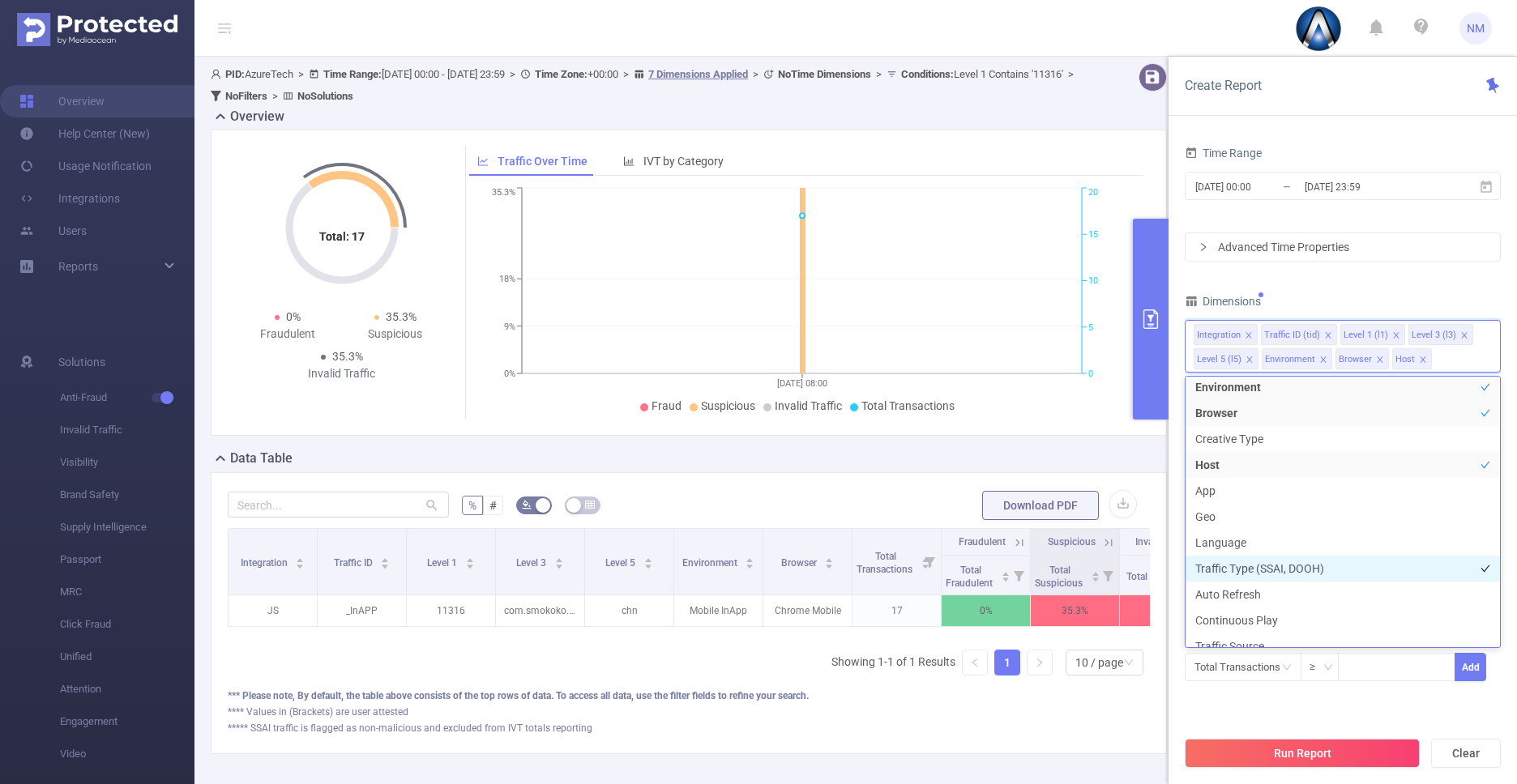
scroll to position [254, 0]
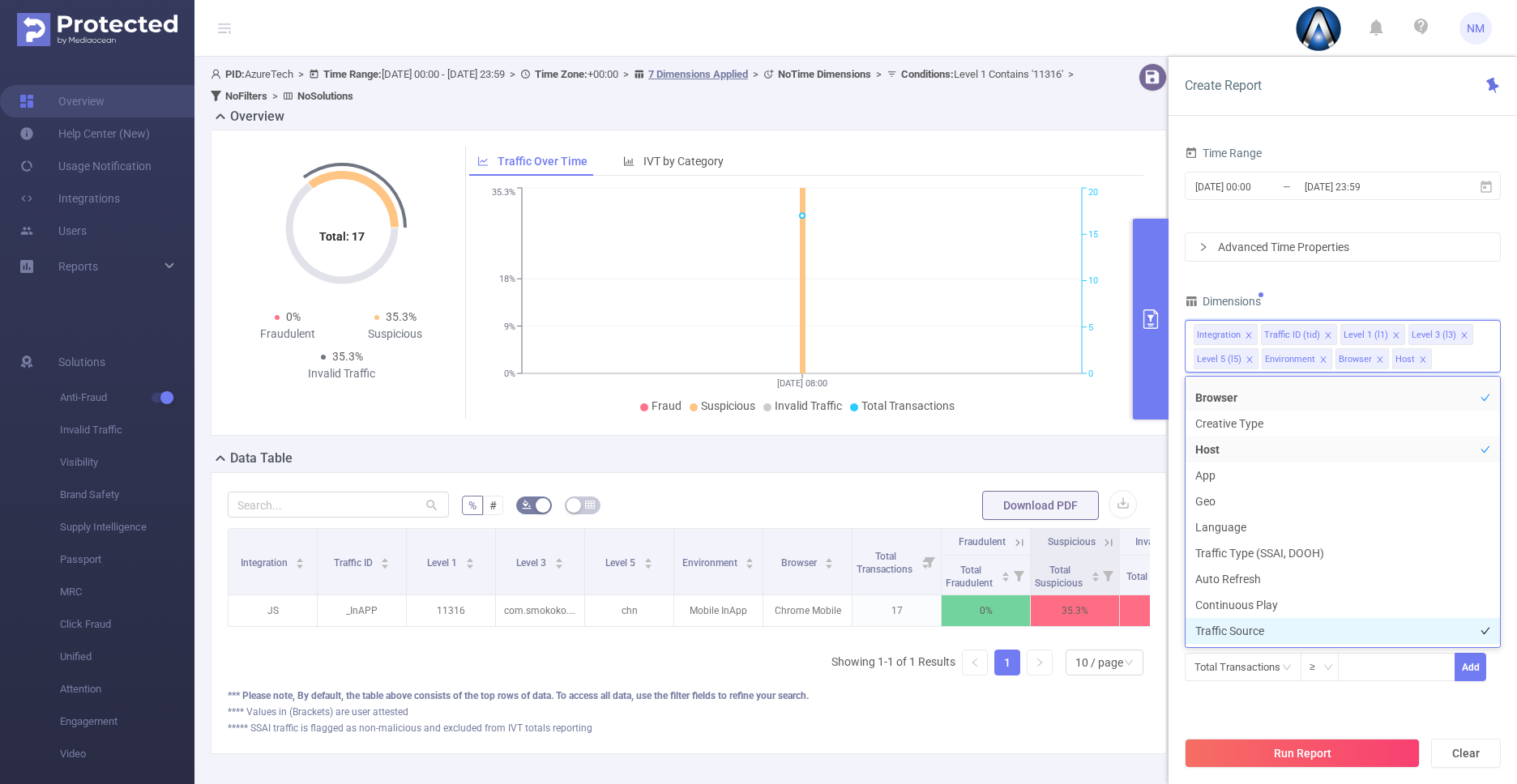
click at [1259, 629] on li "Traffic Source" at bounding box center [1343, 631] width 314 height 26
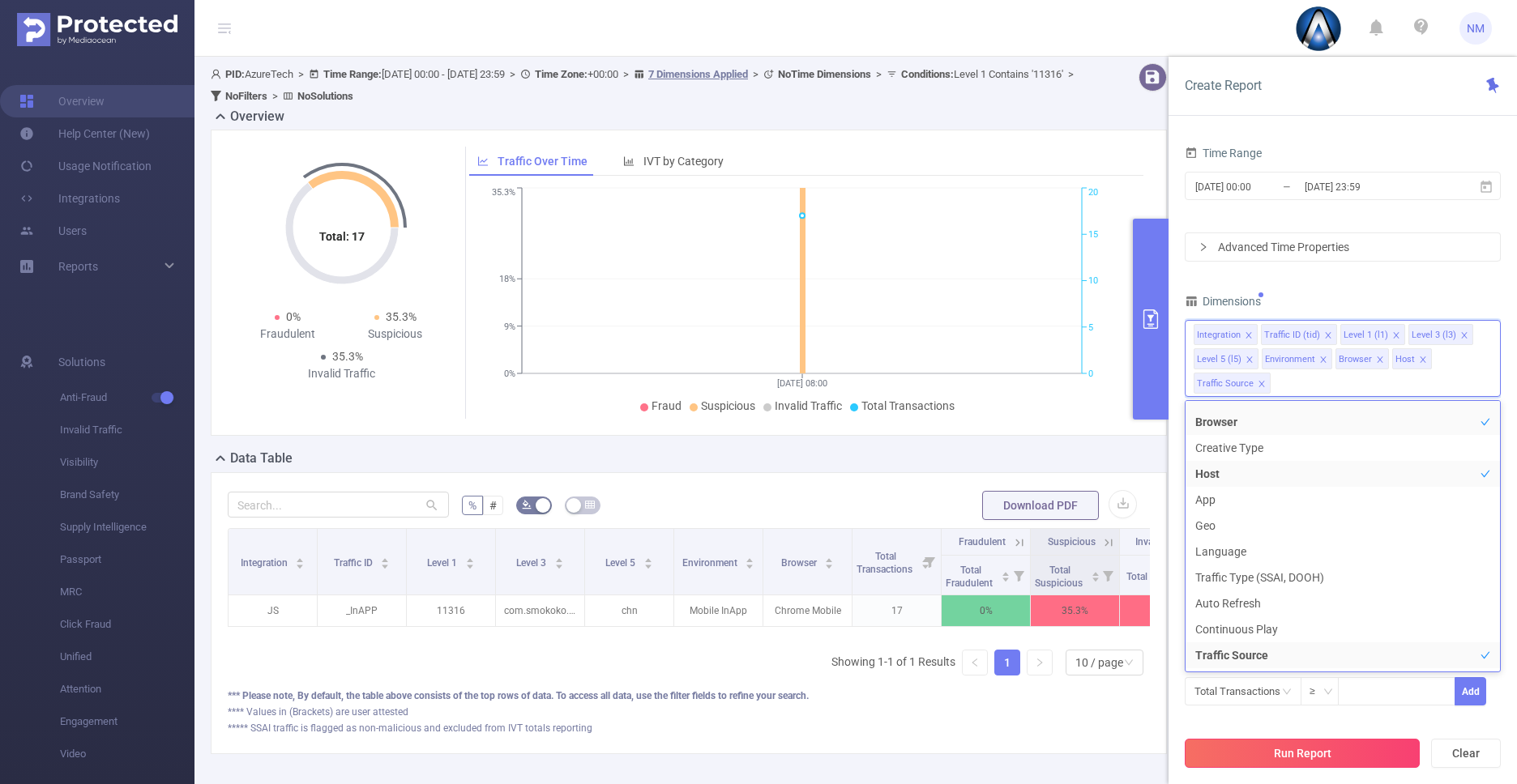
click at [1285, 757] on button "Run Report" at bounding box center [1302, 753] width 235 height 30
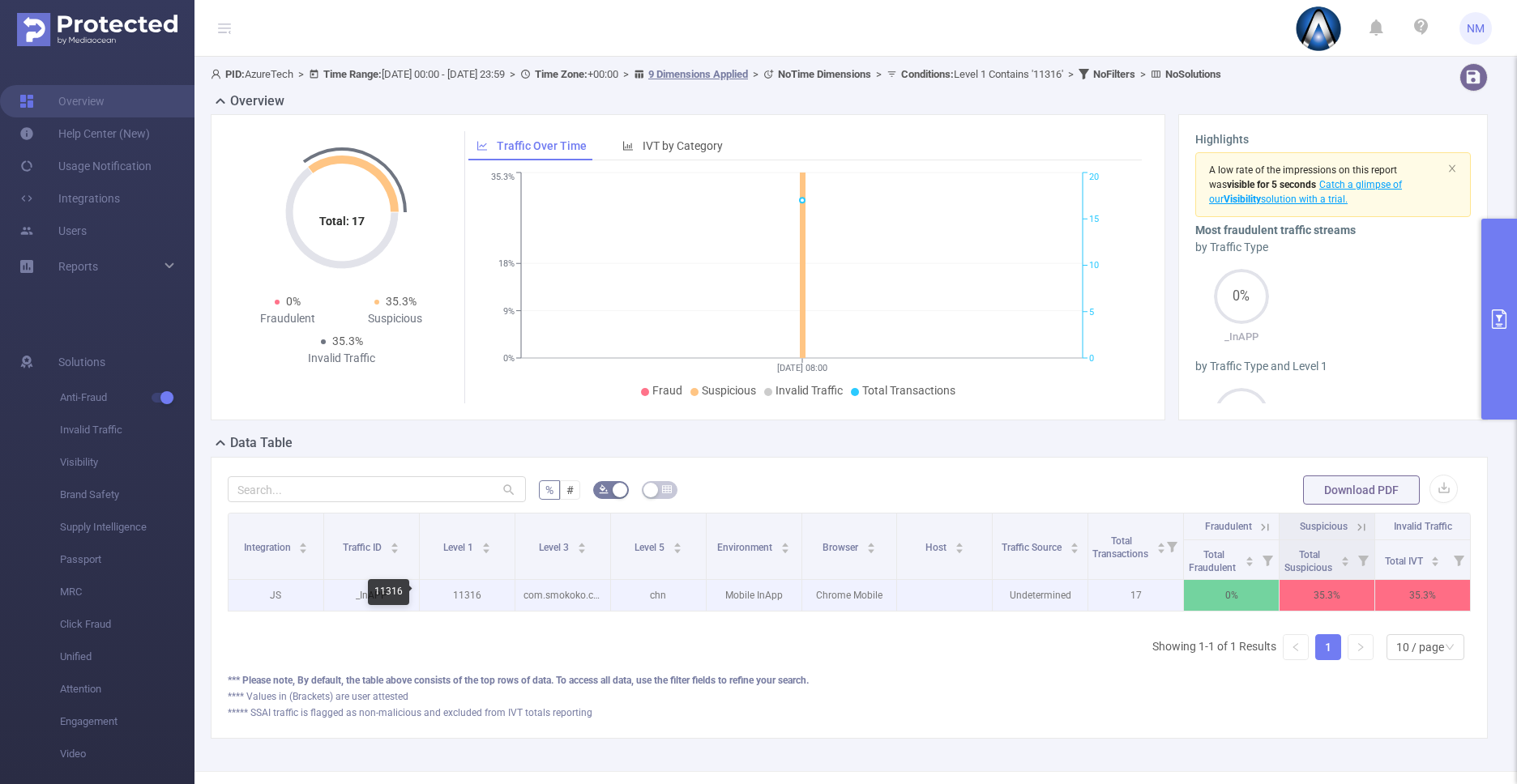
click at [450, 597] on p "11316" at bounding box center [467, 596] width 95 height 30
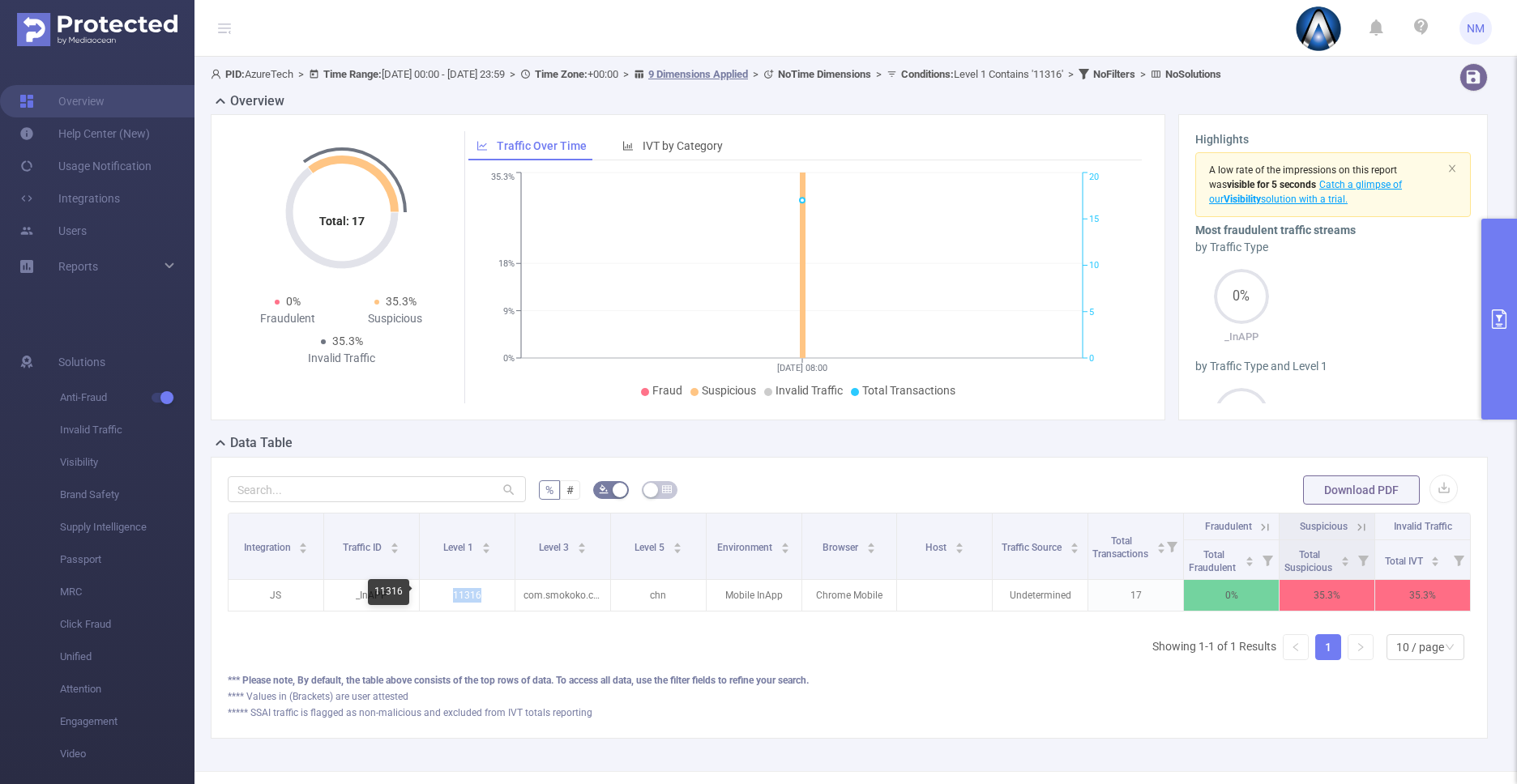
copy p "11316"
